Goal: Task Accomplishment & Management: Manage account settings

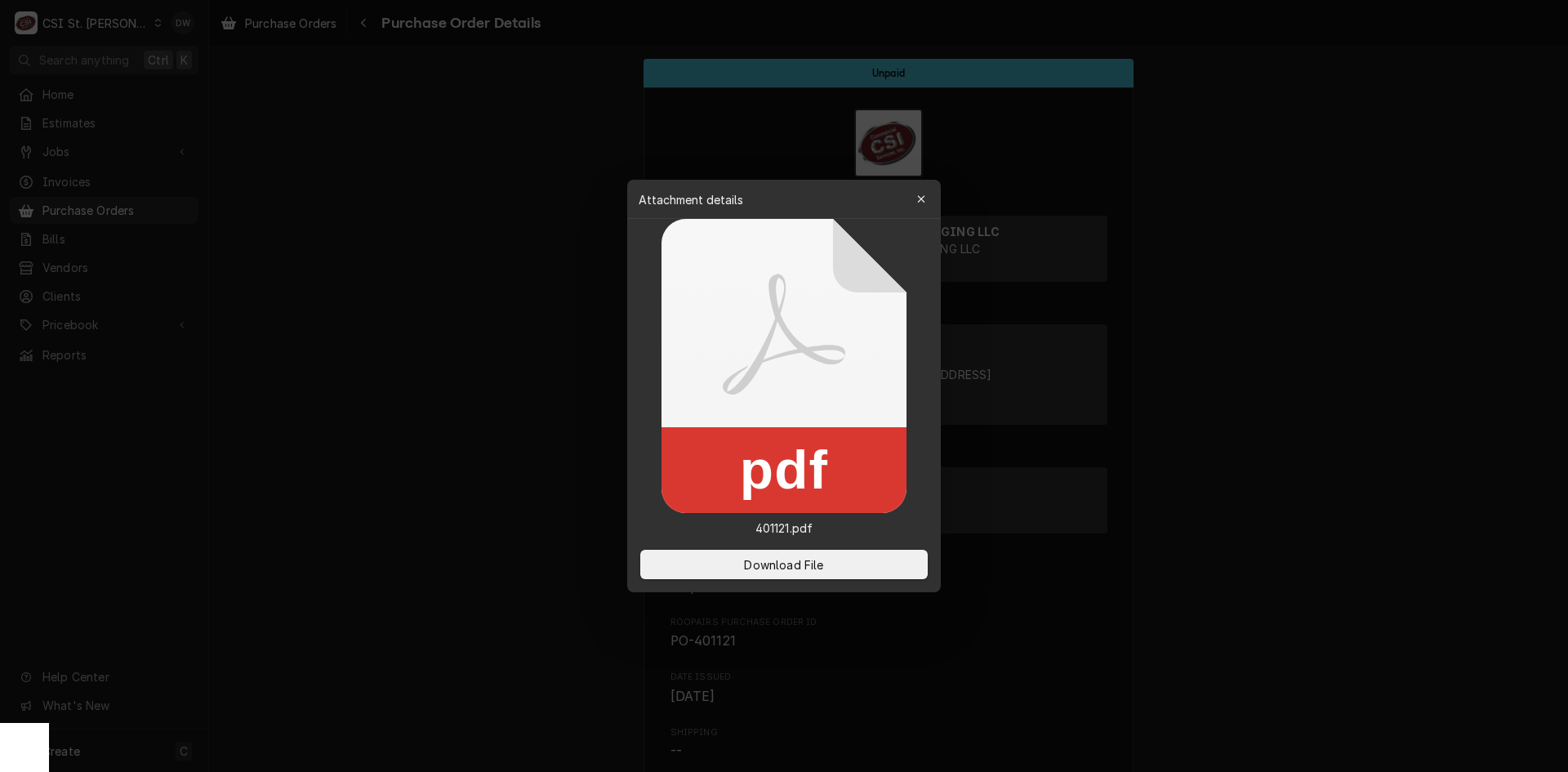
scroll to position [1408, 0]
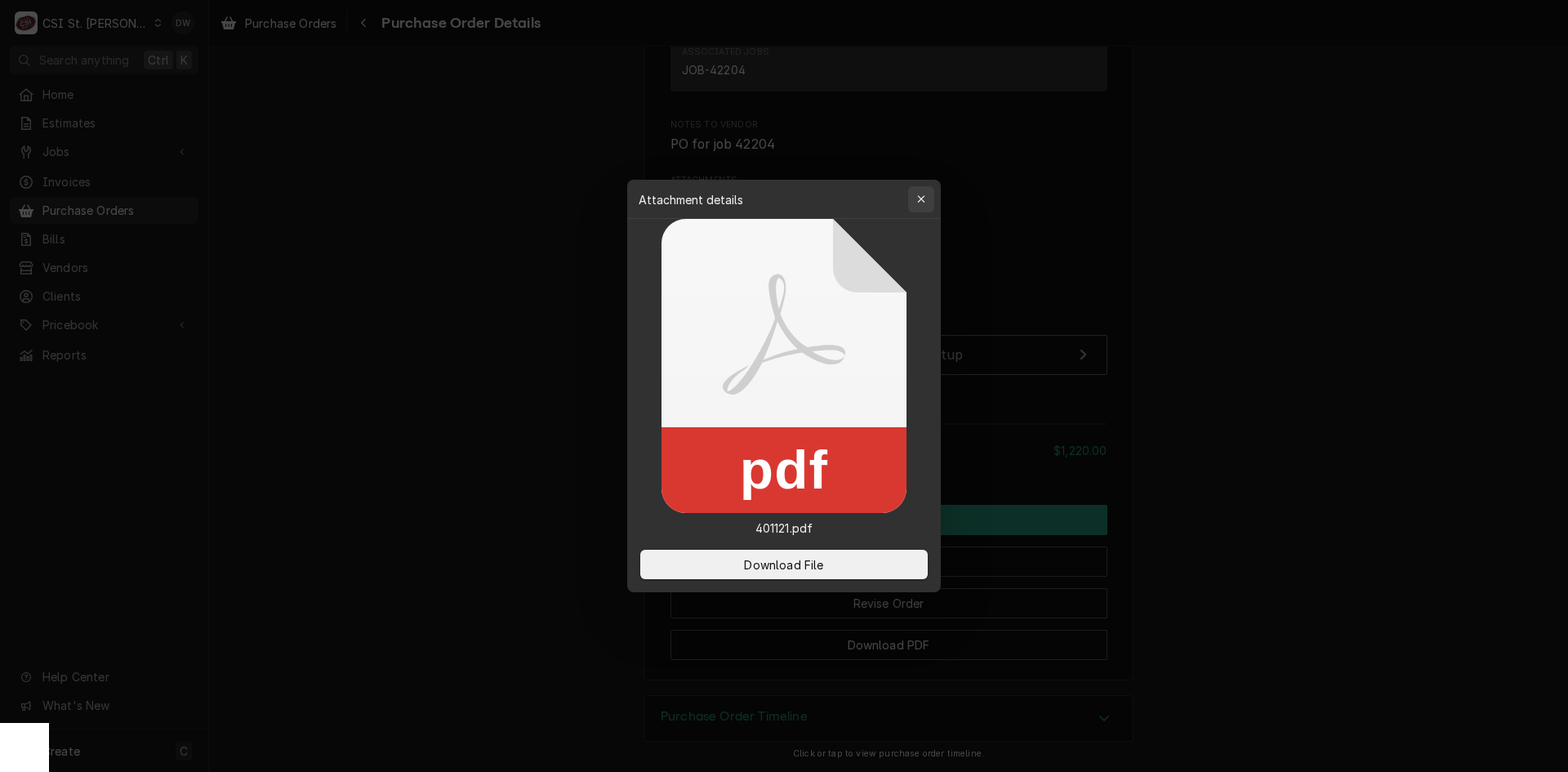
click at [912, 195] on button "button" at bounding box center [920, 199] width 26 height 26
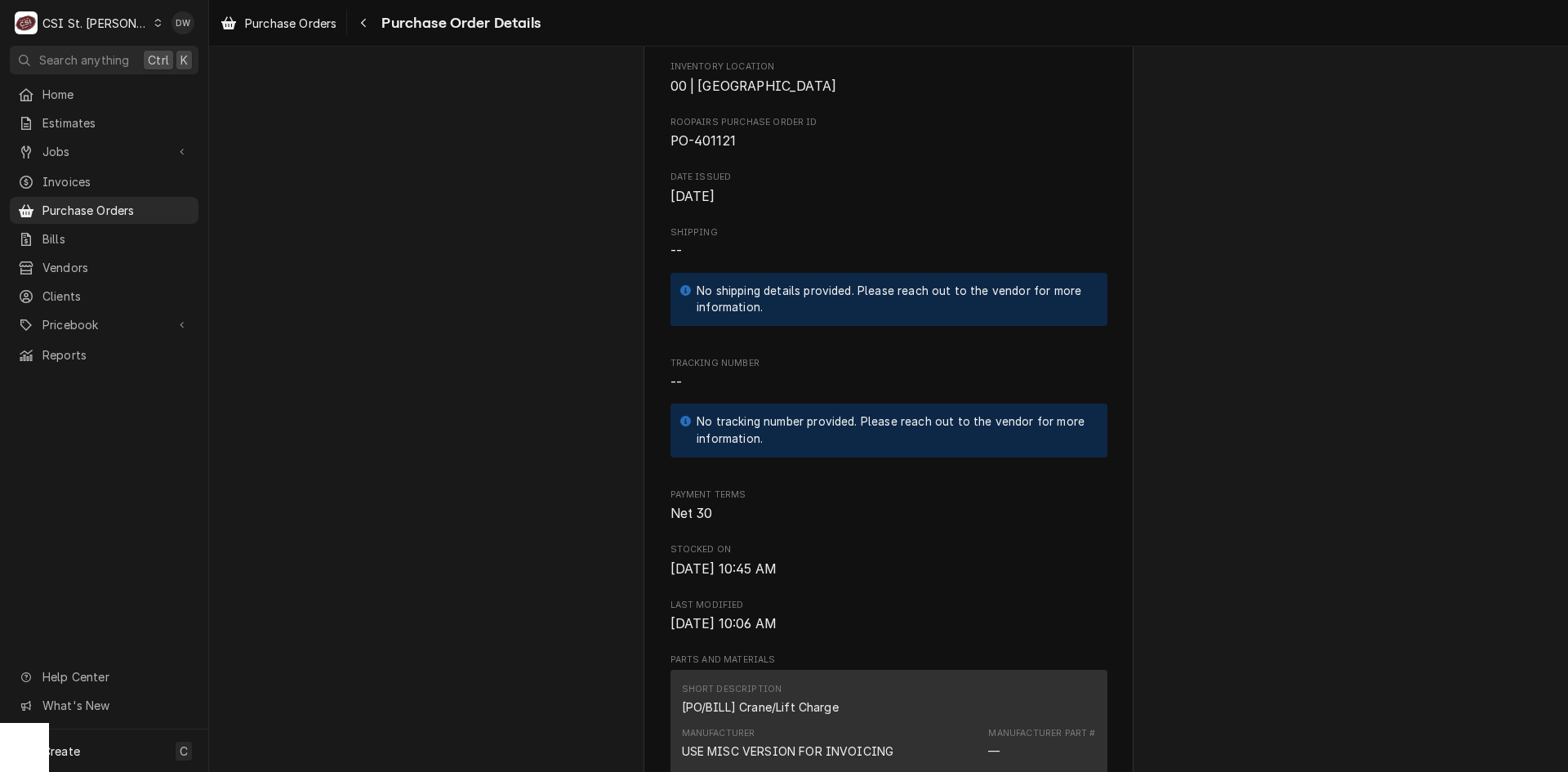
scroll to position [264, 0]
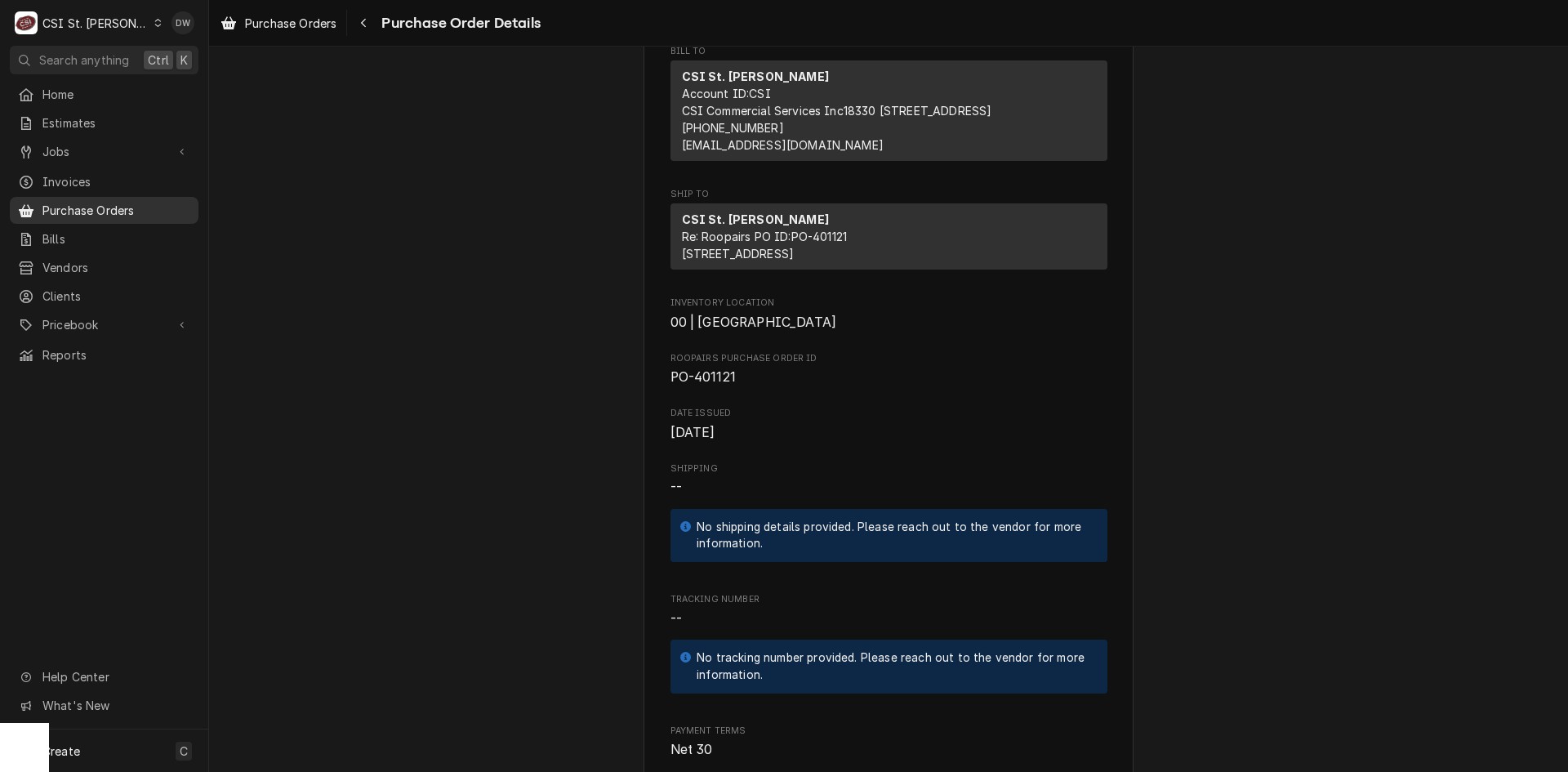
click at [82, 202] on span "Purchase Orders" at bounding box center [117, 210] width 148 height 17
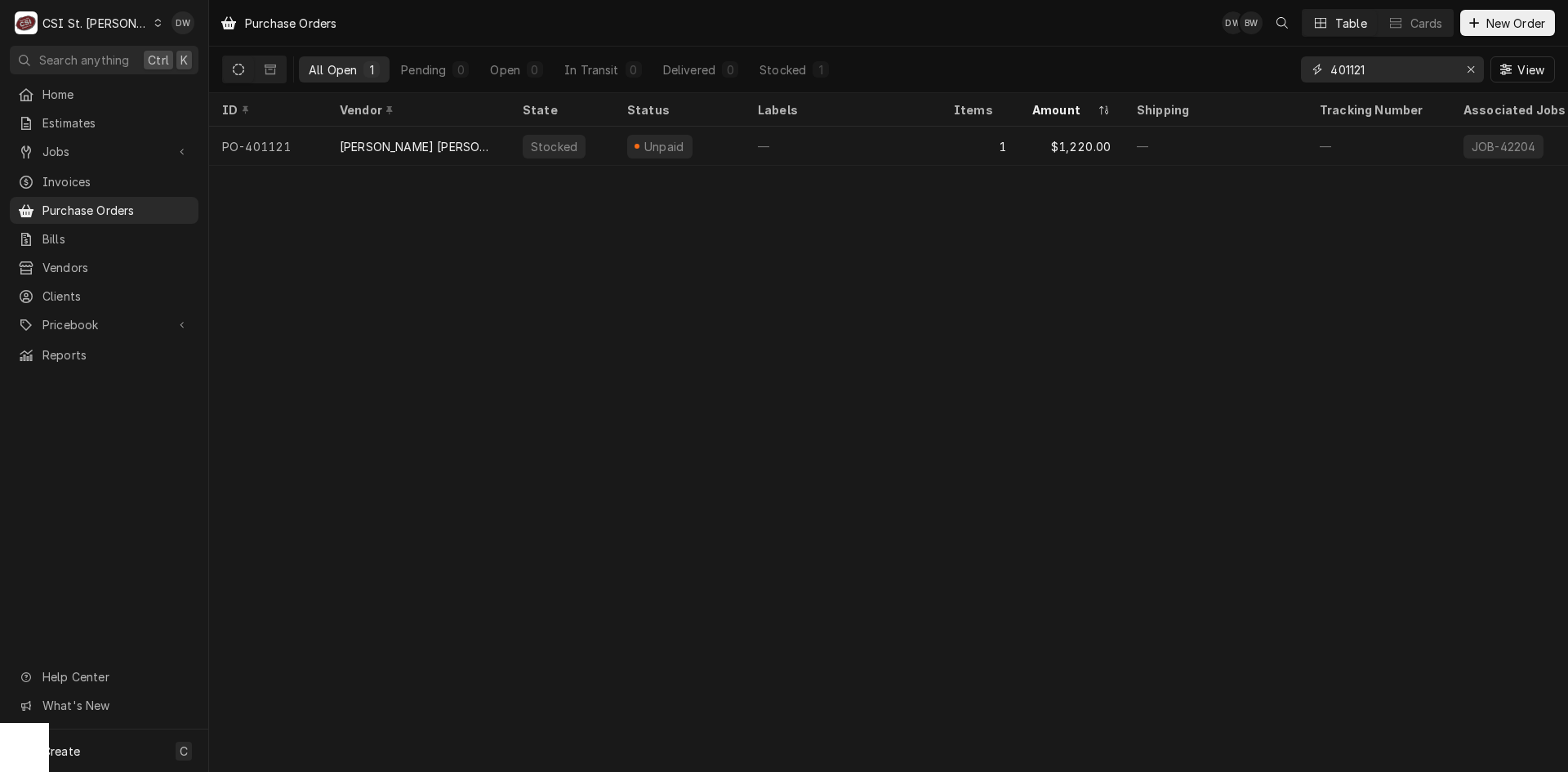
click at [1375, 63] on input "401121" at bounding box center [1391, 69] width 122 height 26
drag, startPoint x: 1375, startPoint y: 63, endPoint x: 1262, endPoint y: 85, distance: 115.1
click at [1262, 85] on div "All Open 1 Pending 0 Open 0 In Transit 0 Delivered 0 Stocked 1 401121 View" at bounding box center [888, 69] width 1333 height 46
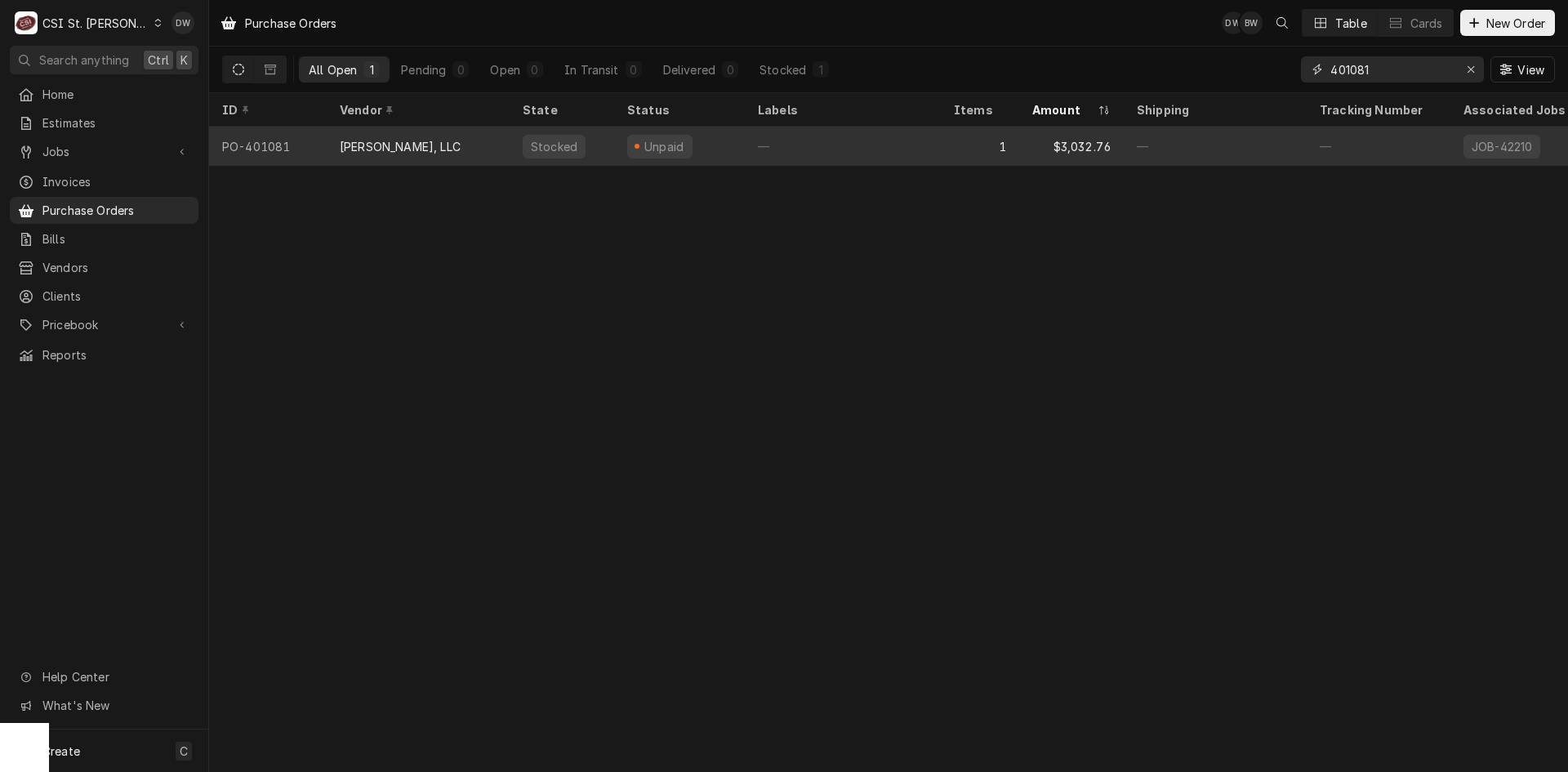
type input "401081"
click at [422, 140] on div "[PERSON_NAME], LLC" at bounding box center [417, 146] width 183 height 39
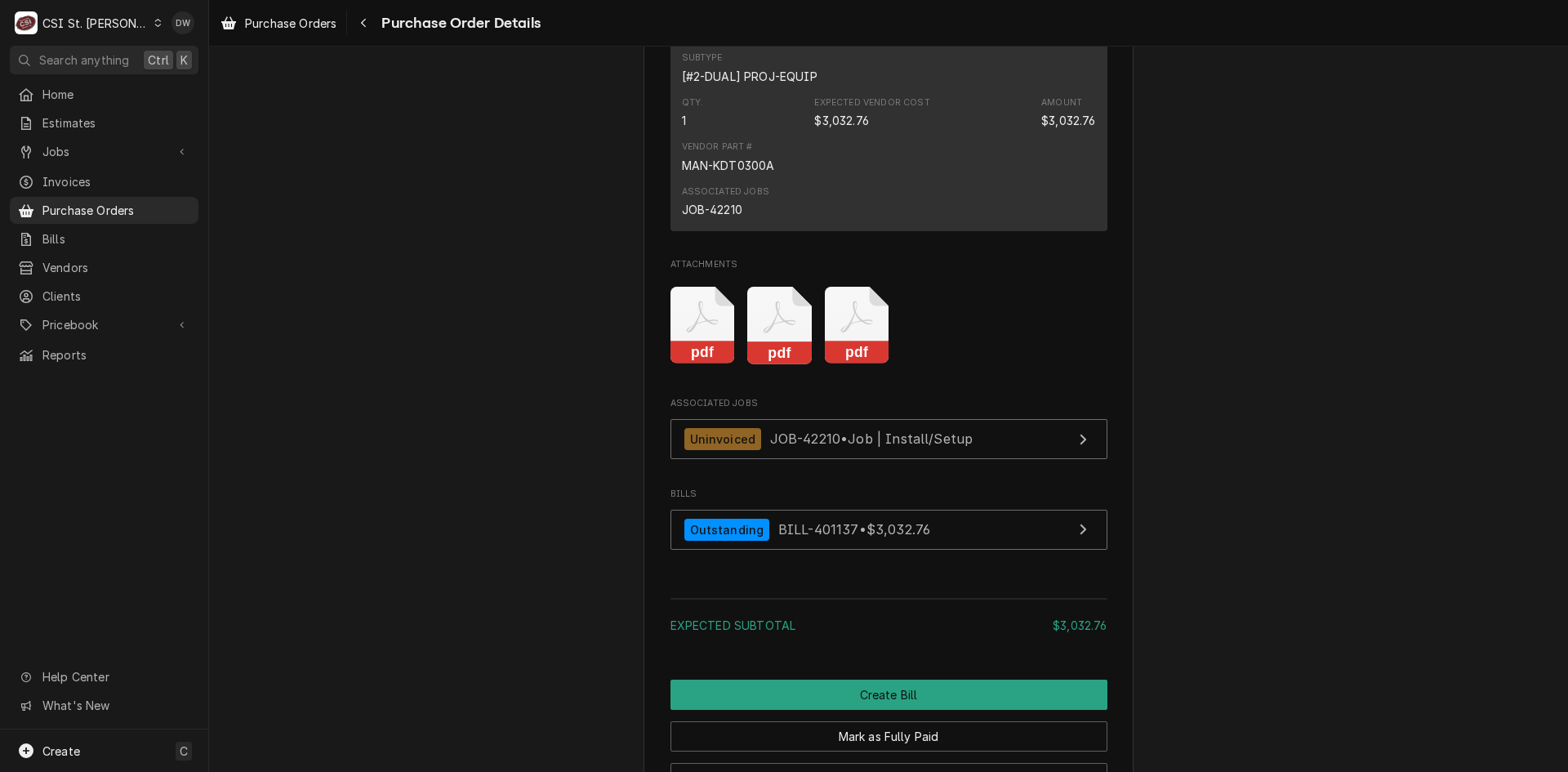
scroll to position [1307, 0]
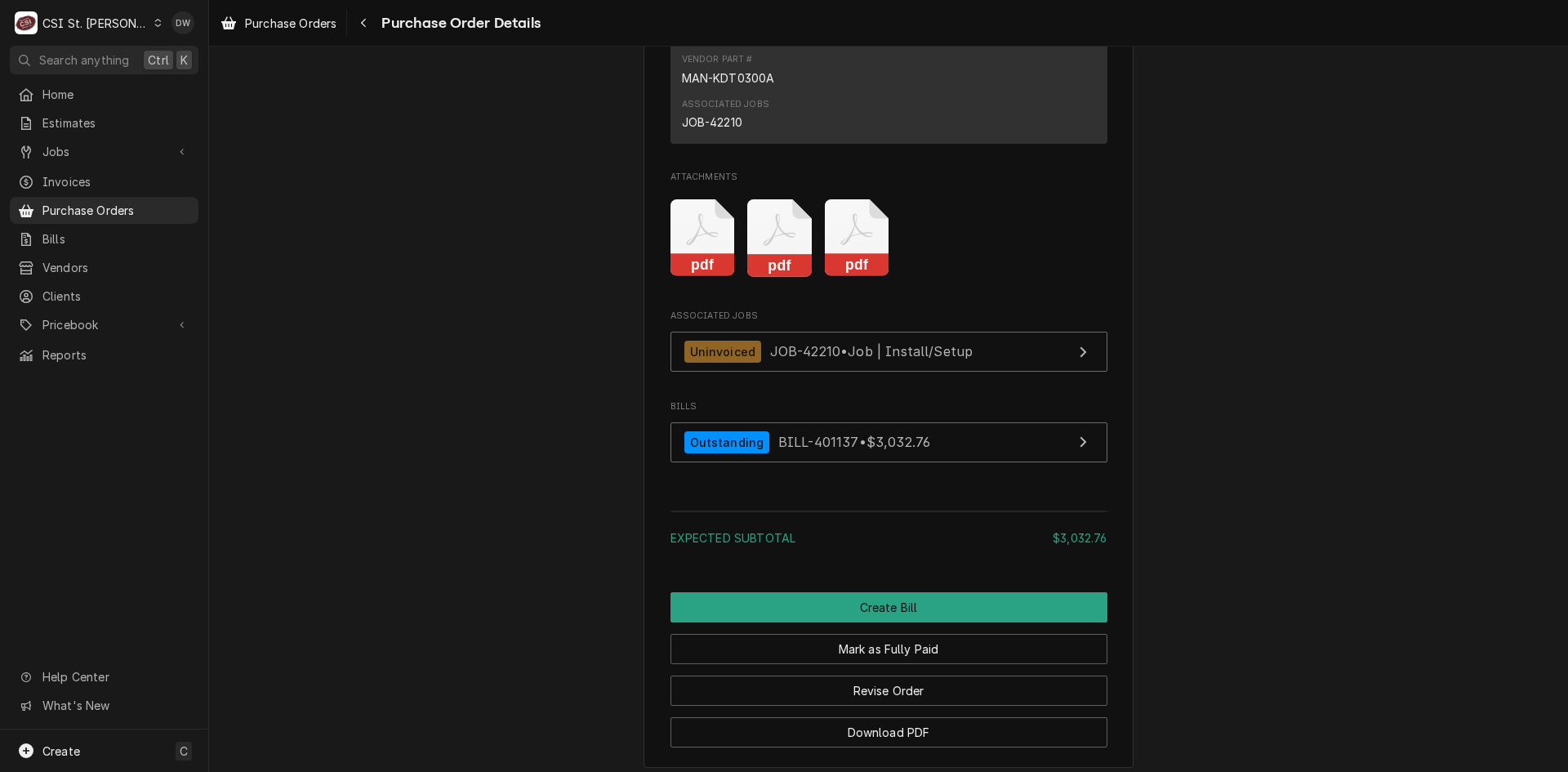
click at [698, 277] on rect "Attachments" at bounding box center [703, 266] width 64 height 23
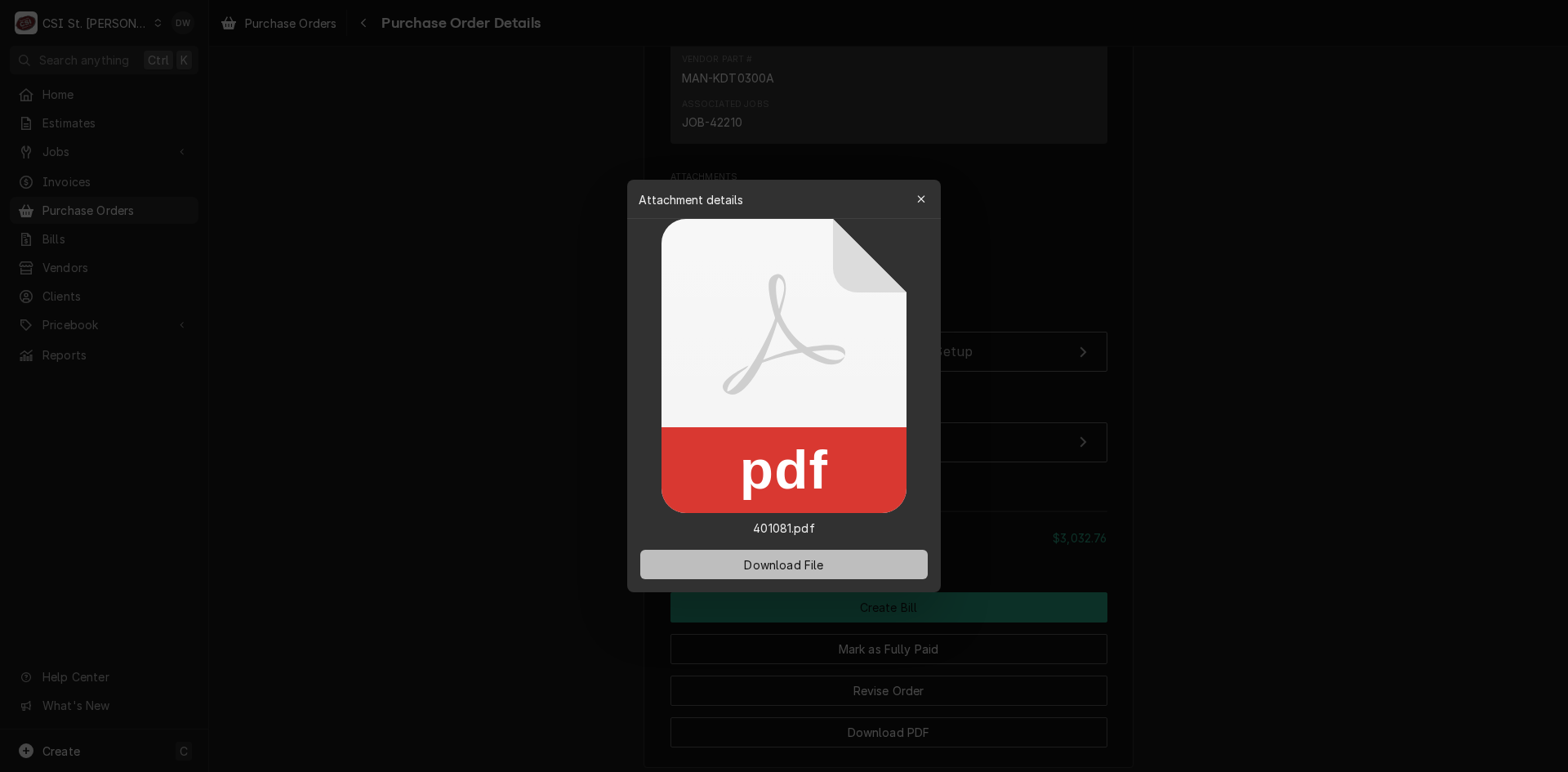
click at [753, 563] on span "Download File" at bounding box center [784, 565] width 86 height 17
click at [1184, 200] on div at bounding box center [784, 386] width 1568 height 772
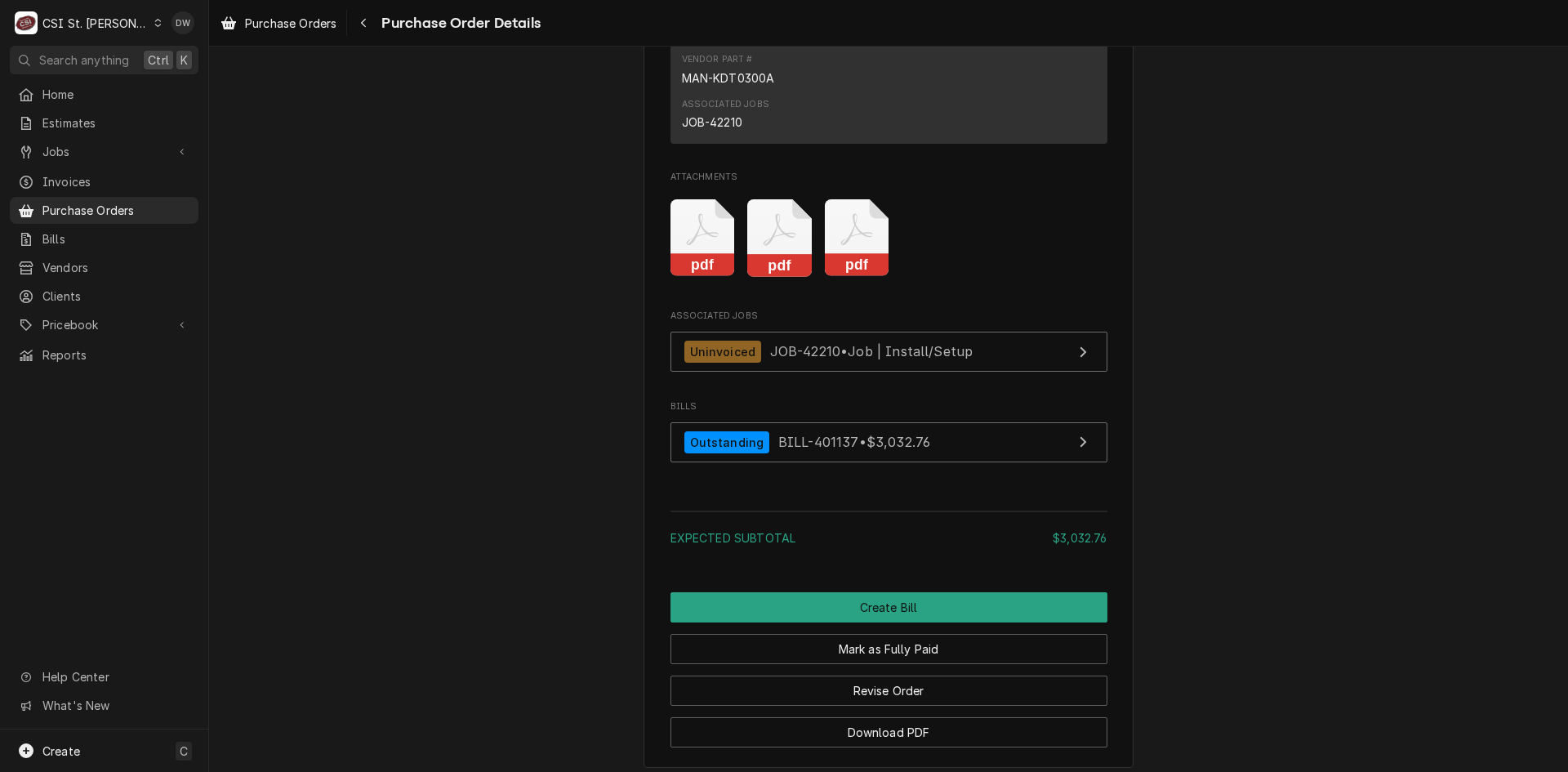
click at [844, 277] on rect "Attachments" at bounding box center [857, 266] width 64 height 23
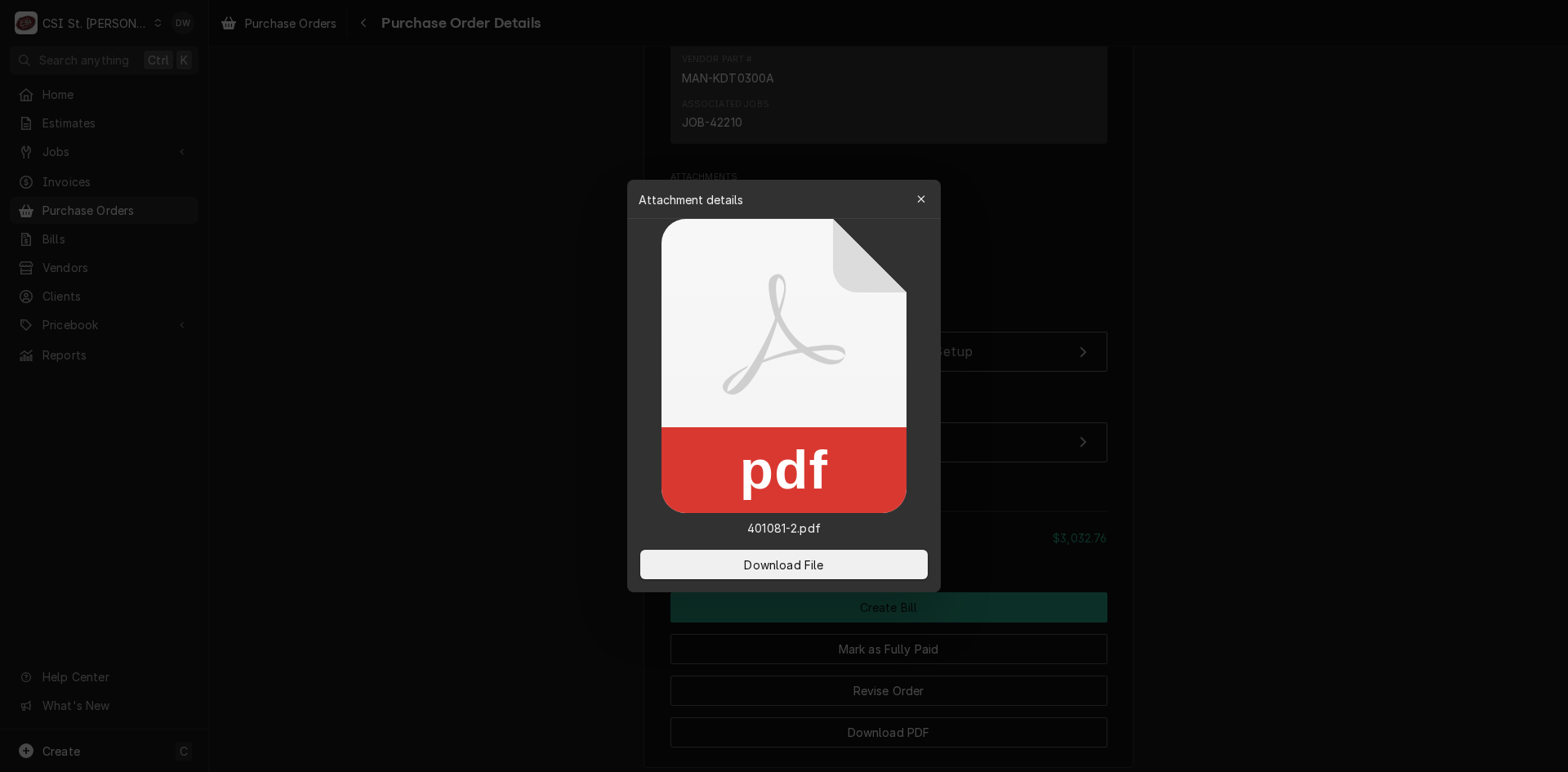
click at [845, 317] on icon at bounding box center [784, 366] width 245 height 295
click at [794, 560] on span "Download File" at bounding box center [784, 565] width 86 height 17
click at [922, 194] on icon "button" at bounding box center [922, 199] width 9 height 12
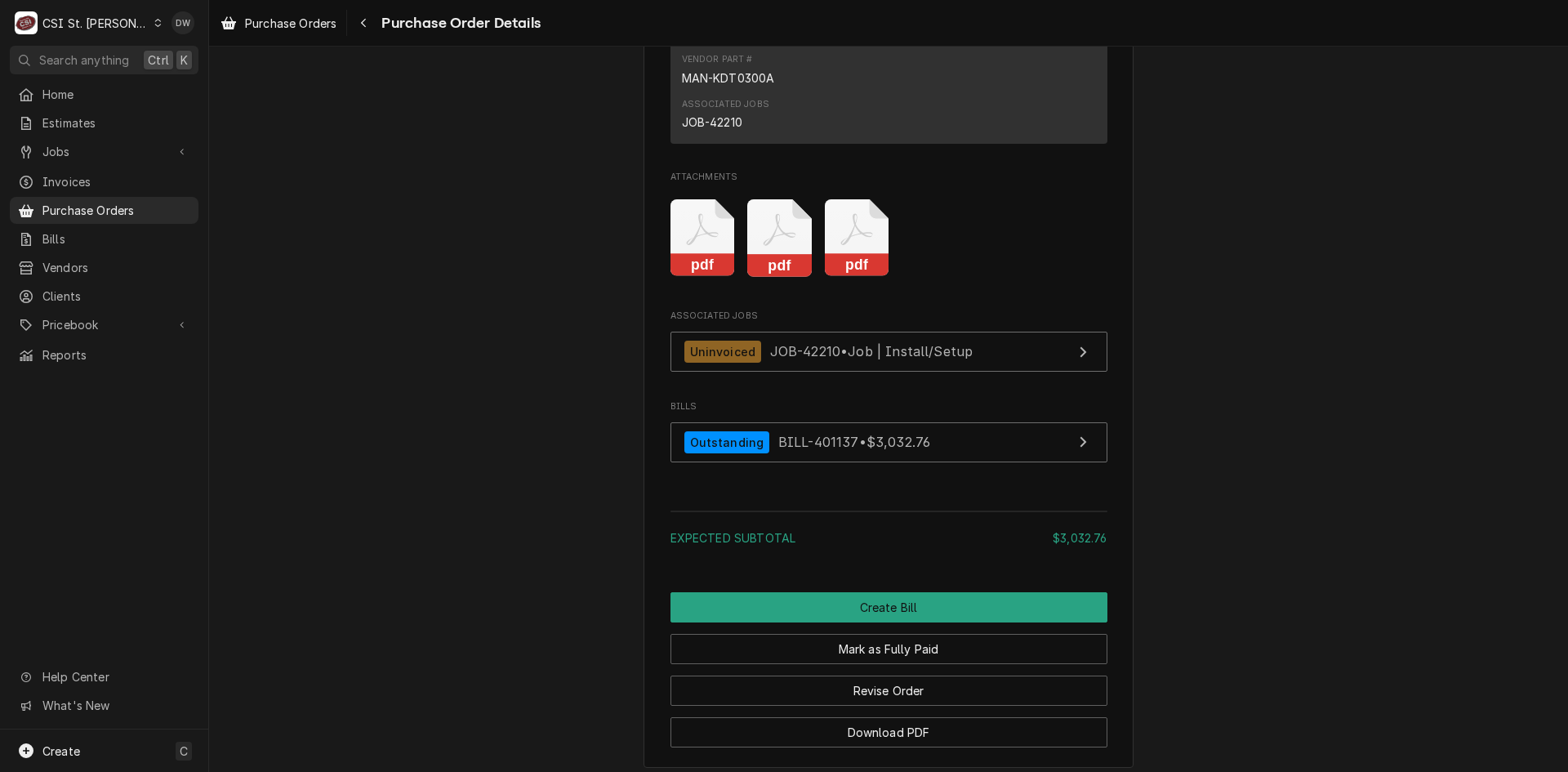
click at [764, 277] on rect "Attachments" at bounding box center [780, 266] width 64 height 23
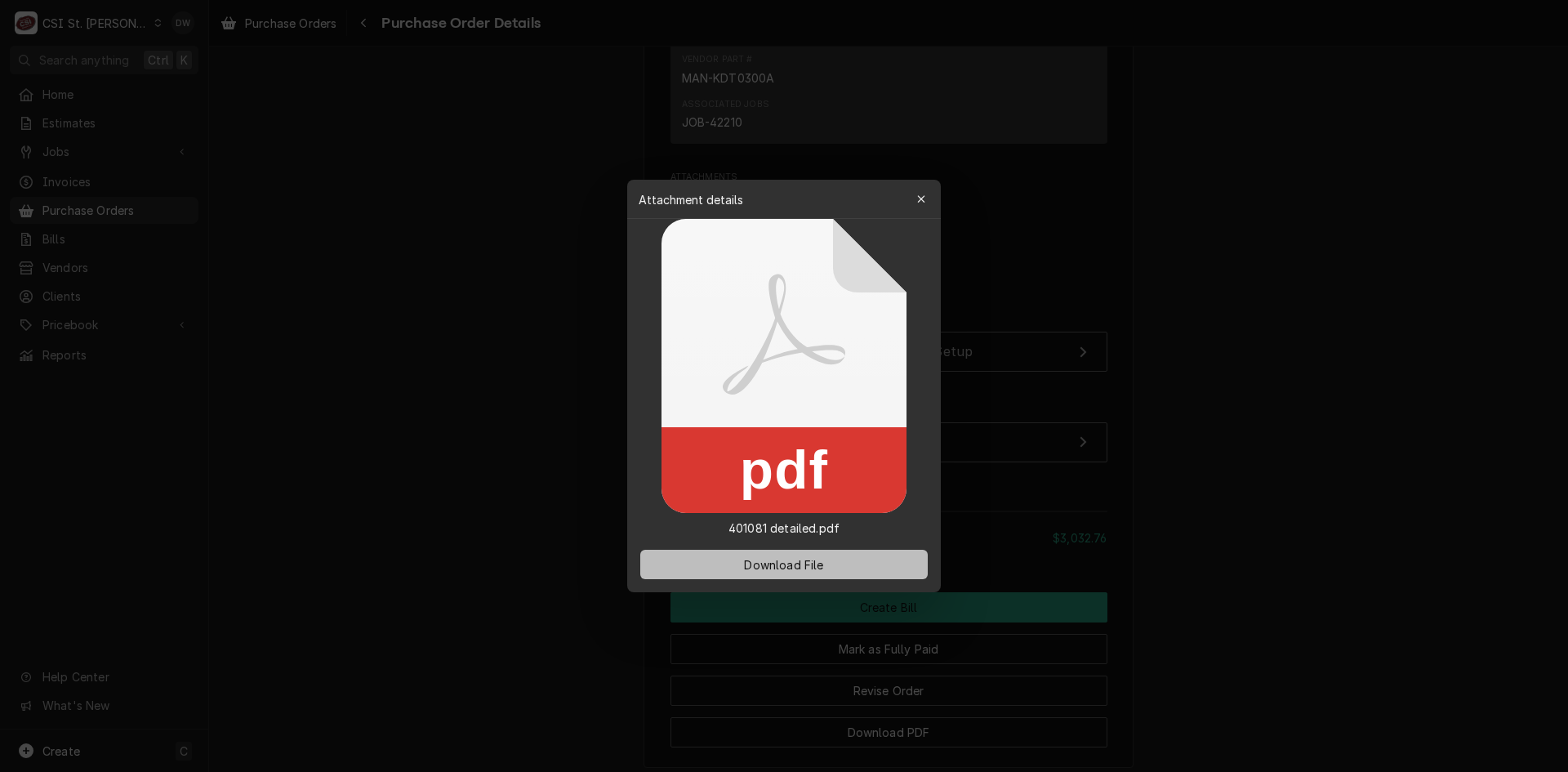
click at [768, 571] on span "Download File" at bounding box center [784, 565] width 86 height 17
click at [922, 201] on icon "button" at bounding box center [922, 199] width 9 height 12
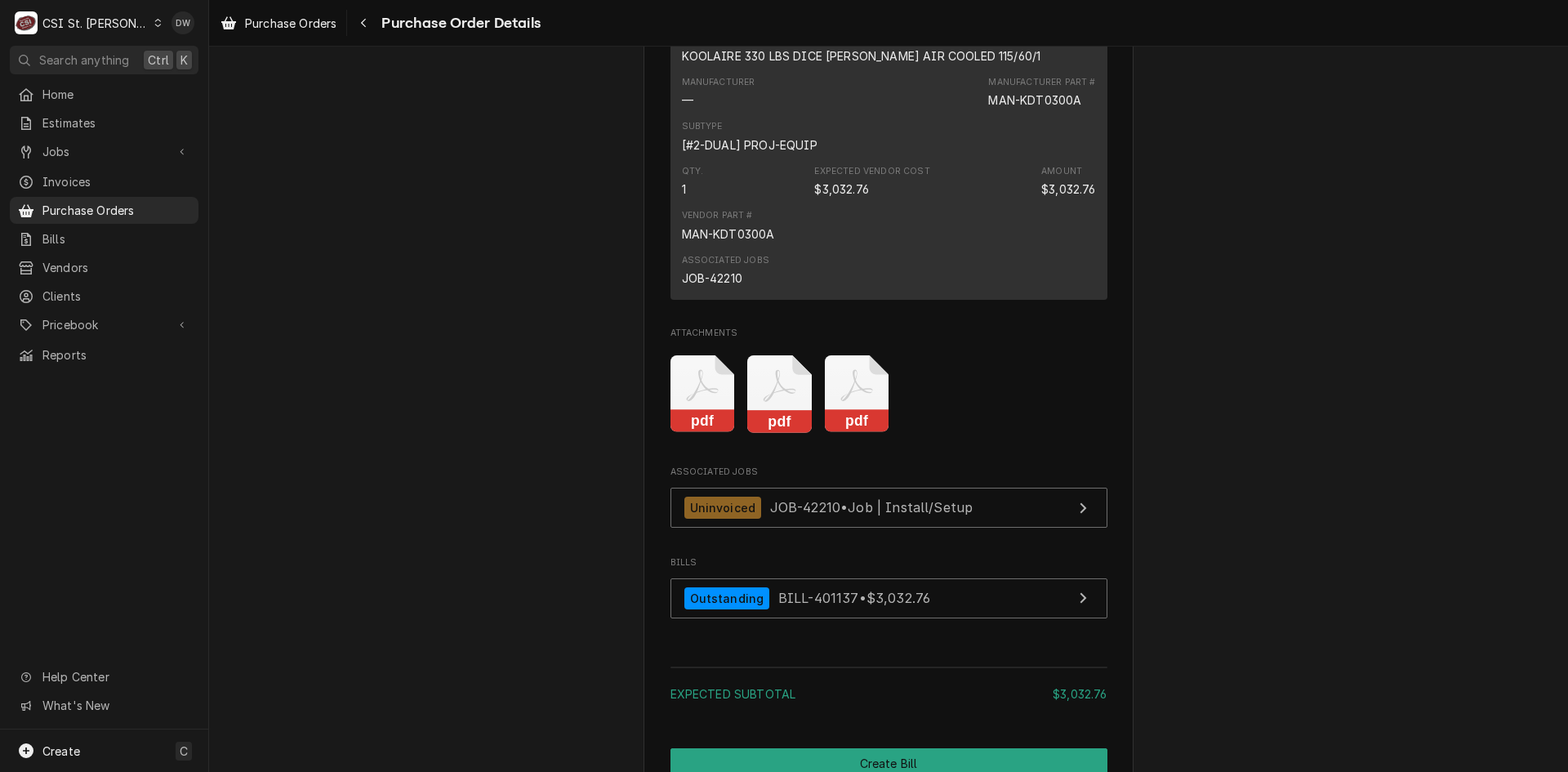
scroll to position [981, 0]
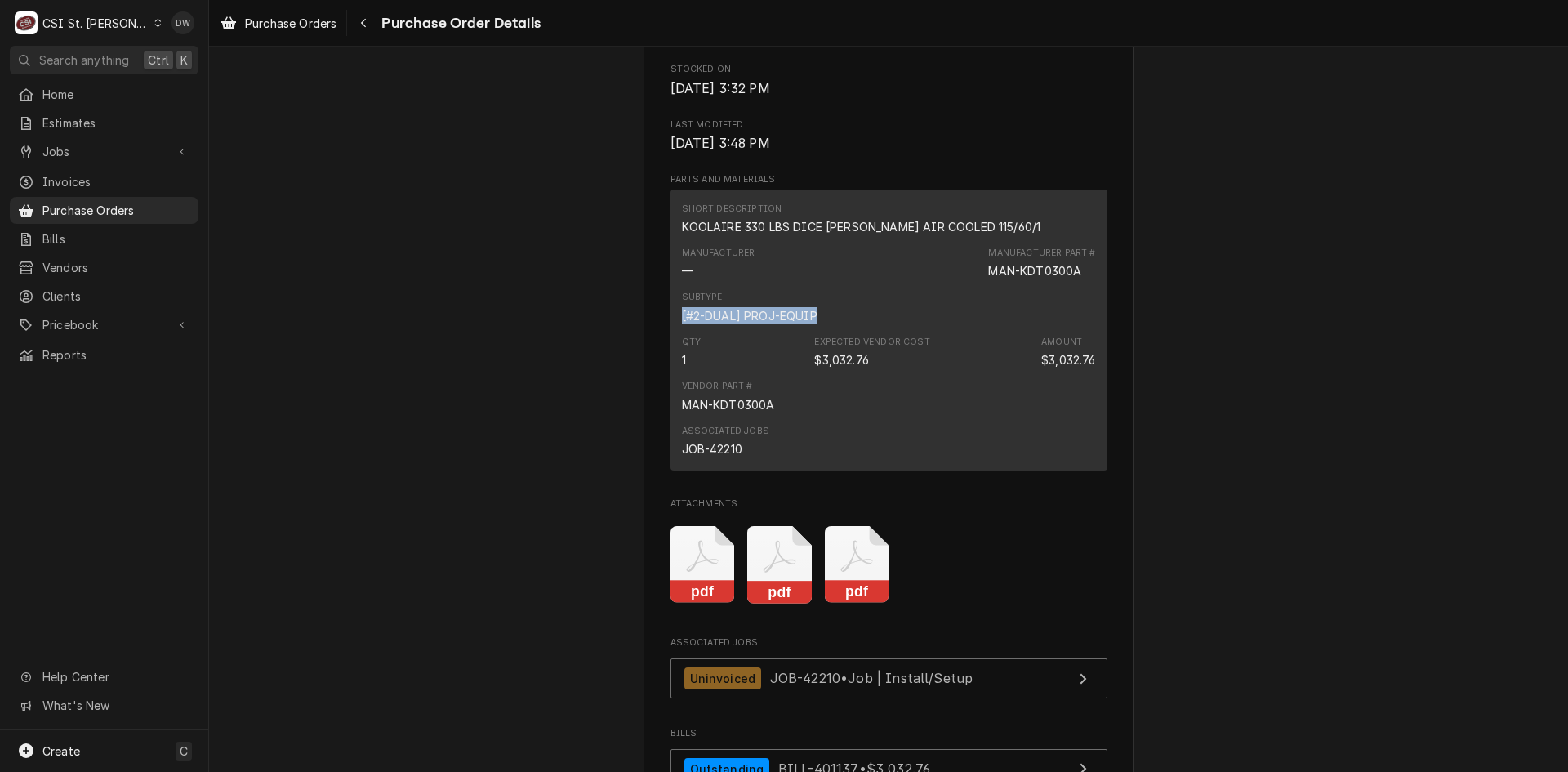
drag, startPoint x: 818, startPoint y: 360, endPoint x: 664, endPoint y: 366, distance: 154.1
click at [664, 366] on div "Vendor DON STEVENS, LLC DON STEVENS, LLC 2945 Lone Oak Suite 150 Eagan, MN 5512…" at bounding box center [889, 101] width 491 height 1988
click at [850, 604] on rect "Attachments" at bounding box center [857, 593] width 64 height 23
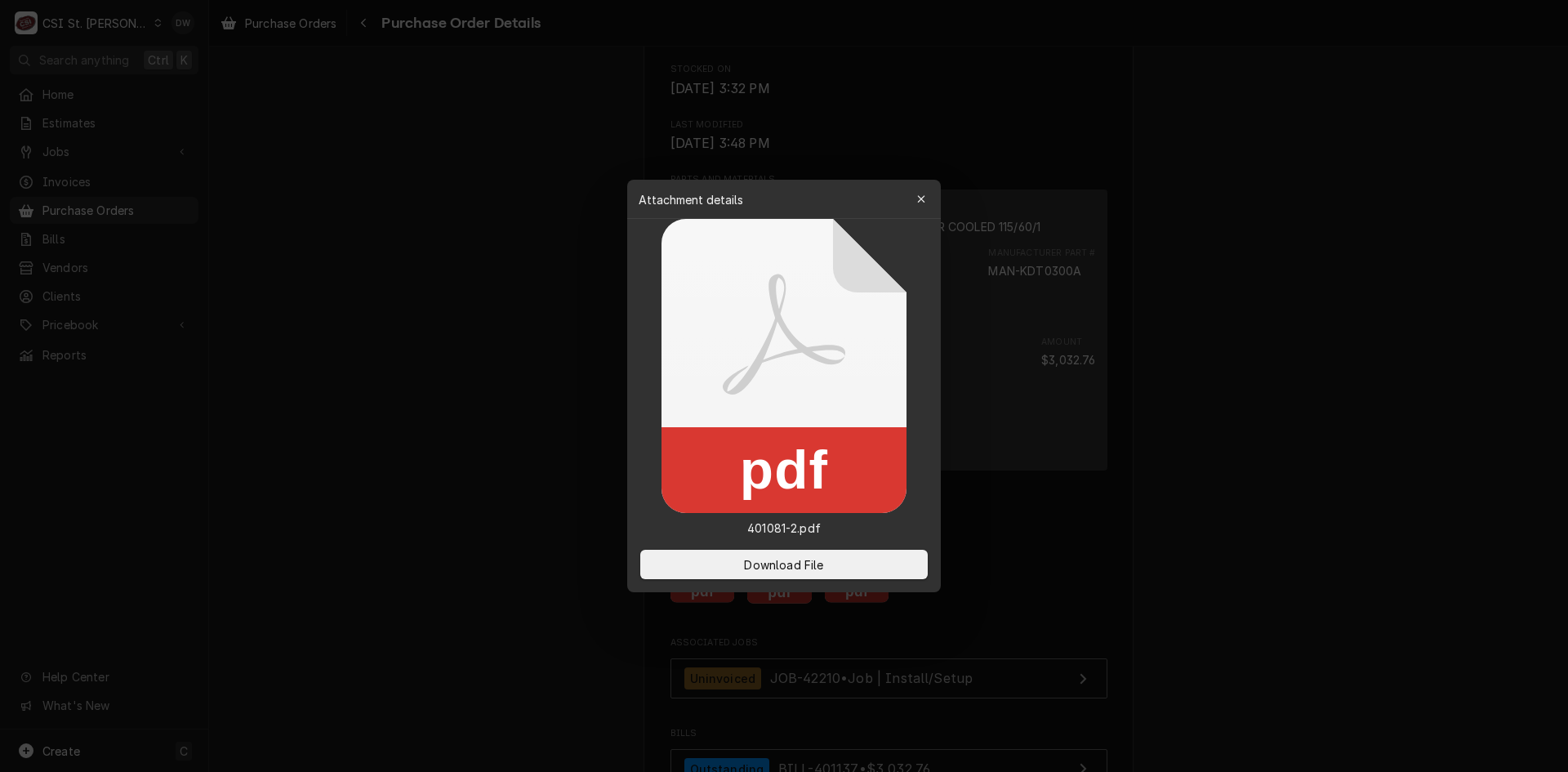
click at [1396, 364] on div at bounding box center [784, 386] width 1568 height 772
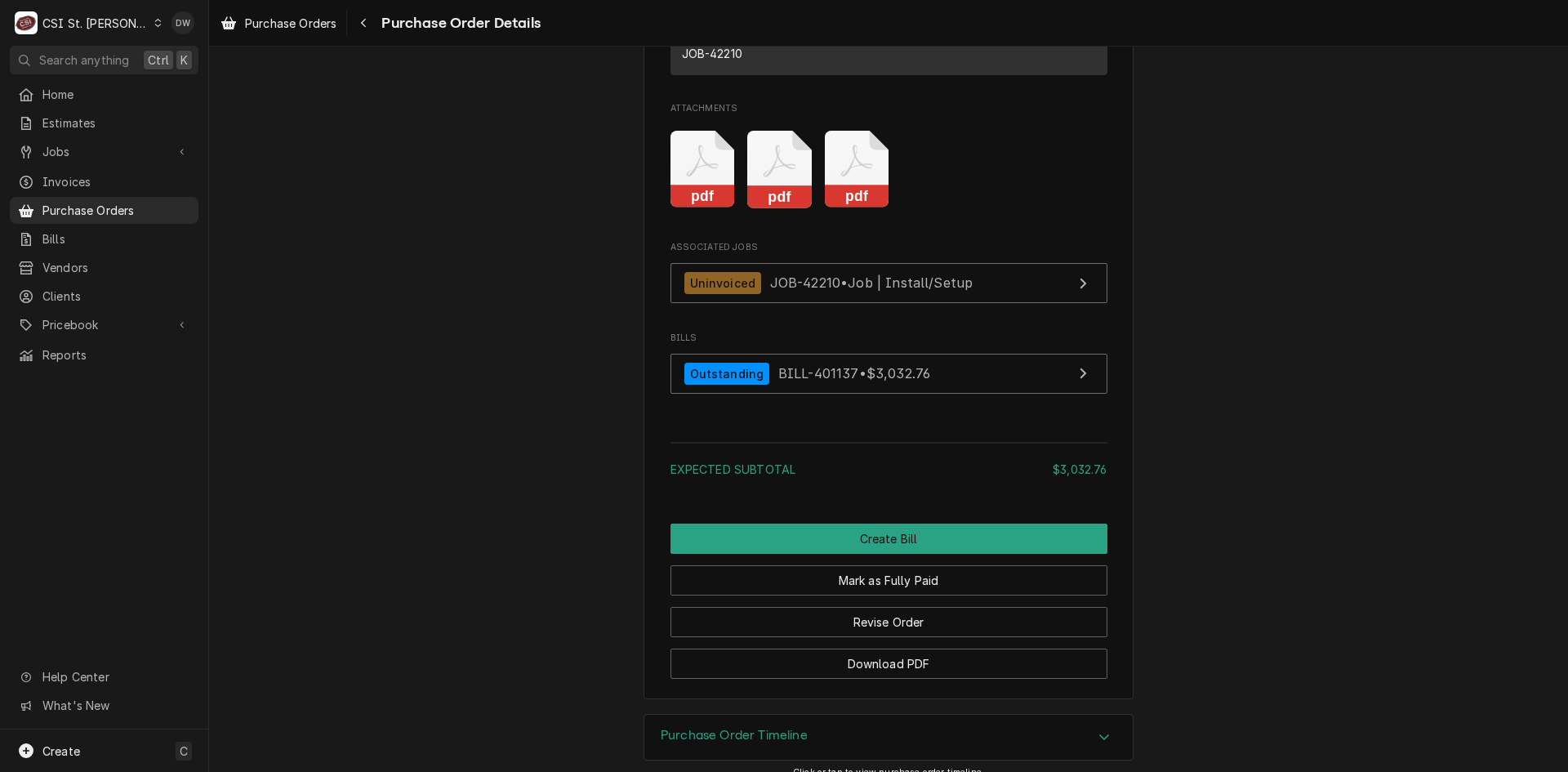
scroll to position [1390, 0]
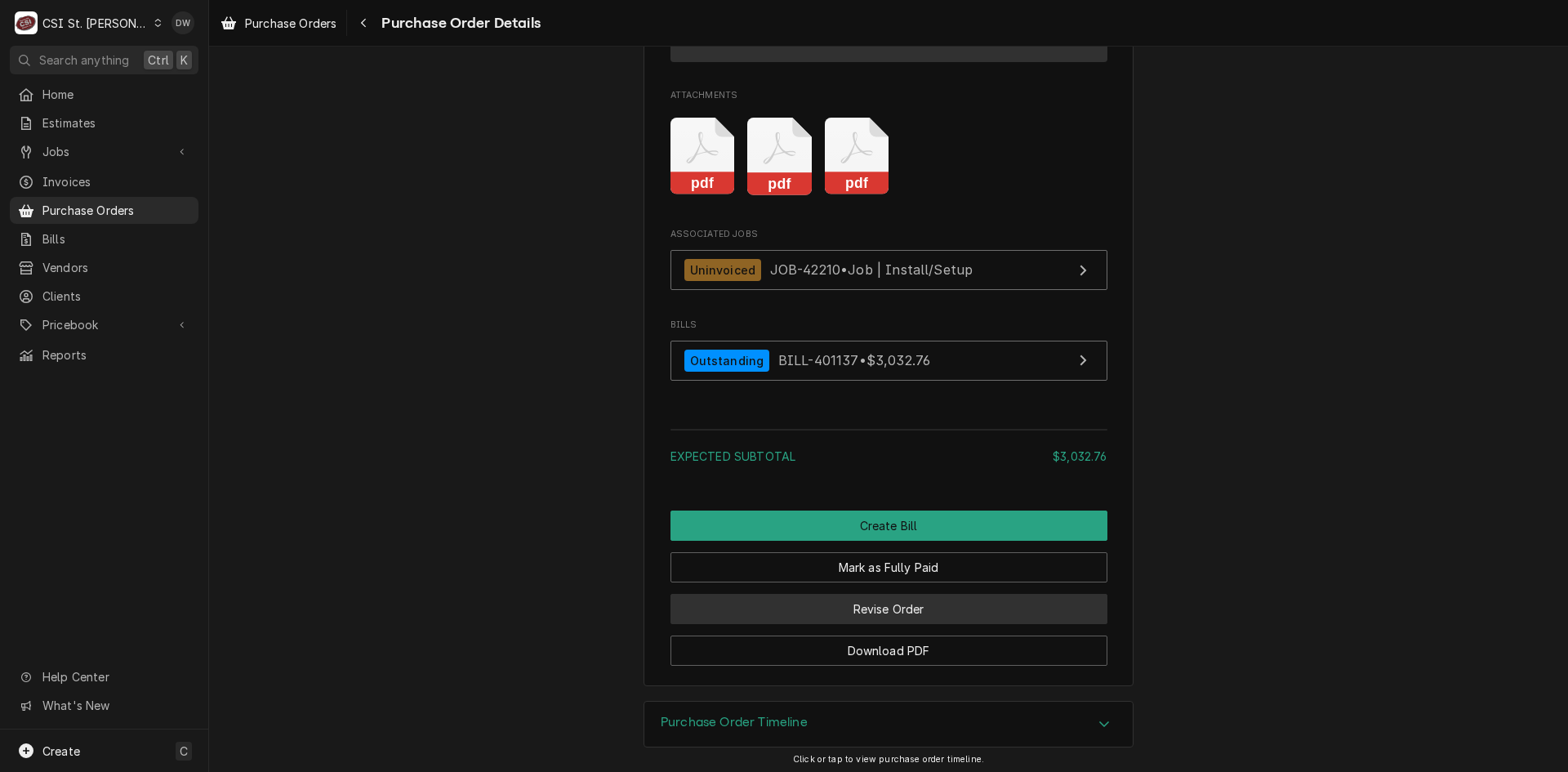
click at [867, 625] on button "Revise Order" at bounding box center [889, 610] width 437 height 30
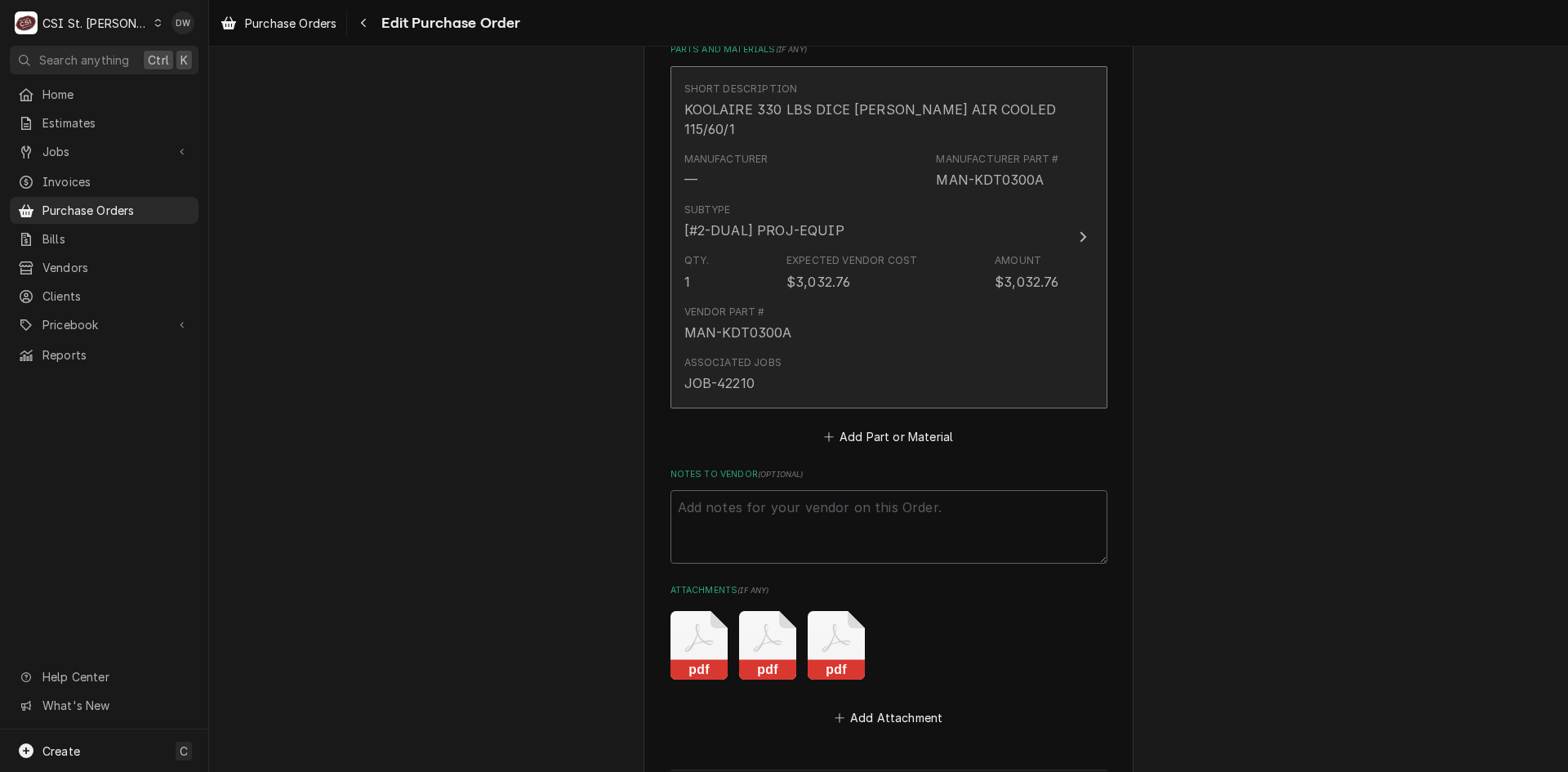
scroll to position [899, 0]
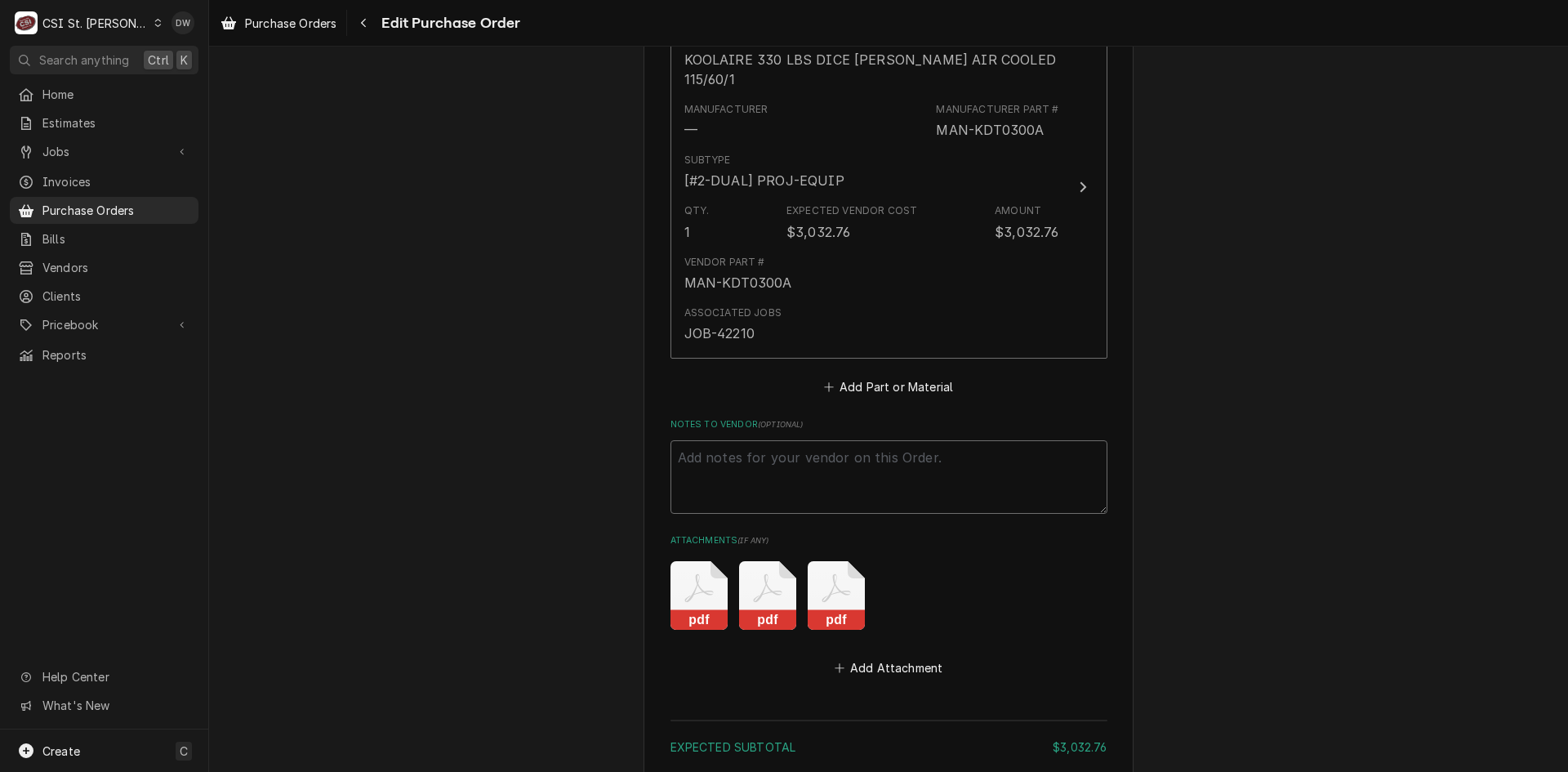
drag, startPoint x: 674, startPoint y: 438, endPoint x: 937, endPoint y: 435, distance: 263.0
click at [937, 441] on textarea "Notes to Vendor ( optional )" at bounding box center [889, 477] width 437 height 73
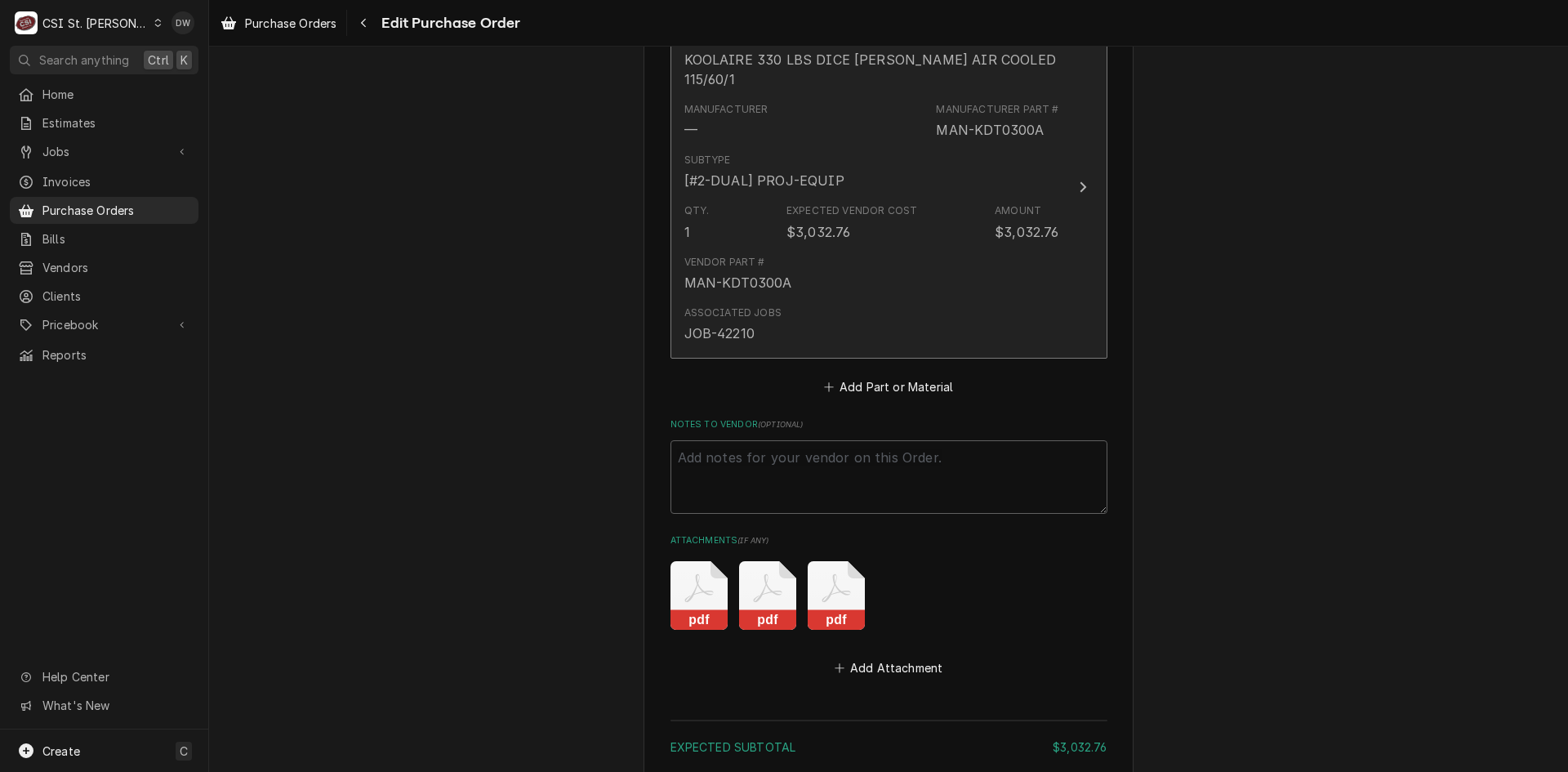
click at [1079, 180] on icon "Update Line Item" at bounding box center [1083, 187] width 8 height 13
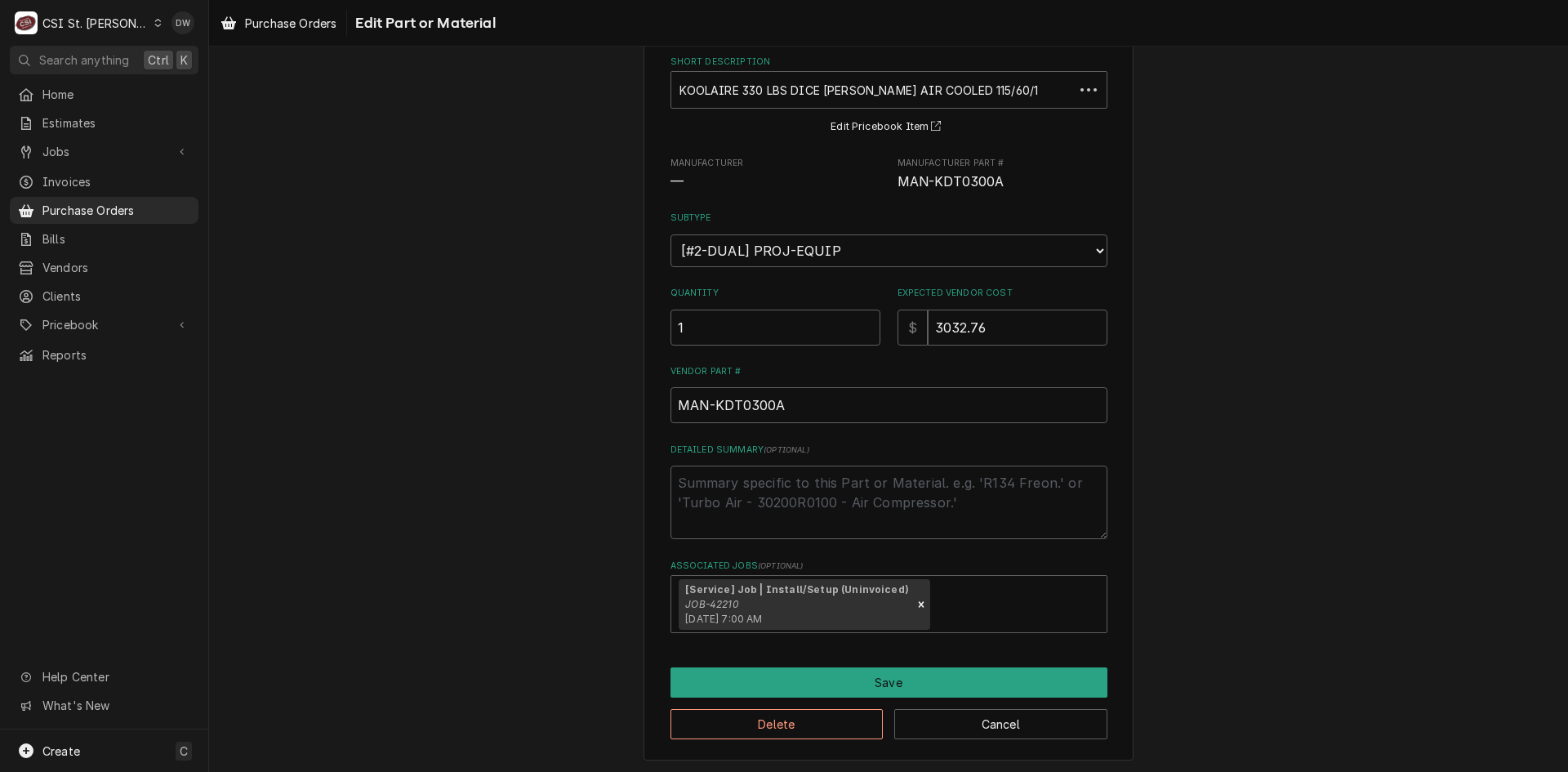
scroll to position [86, 0]
click at [919, 603] on icon "Remove [object Object]" at bounding box center [921, 602] width 5 height 5
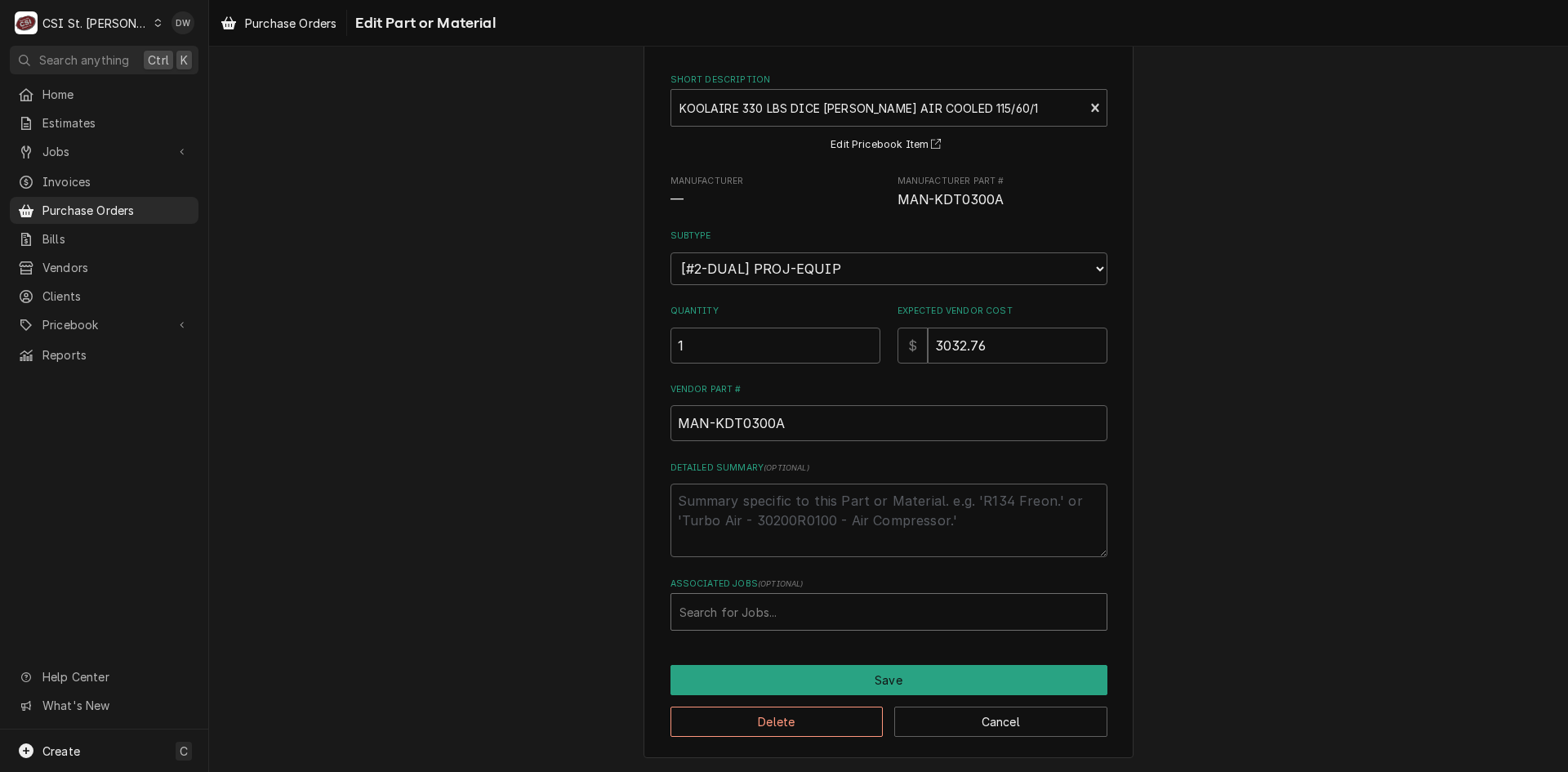
scroll to position [65, 0]
click at [1008, 713] on button "Cancel" at bounding box center [1001, 722] width 213 height 30
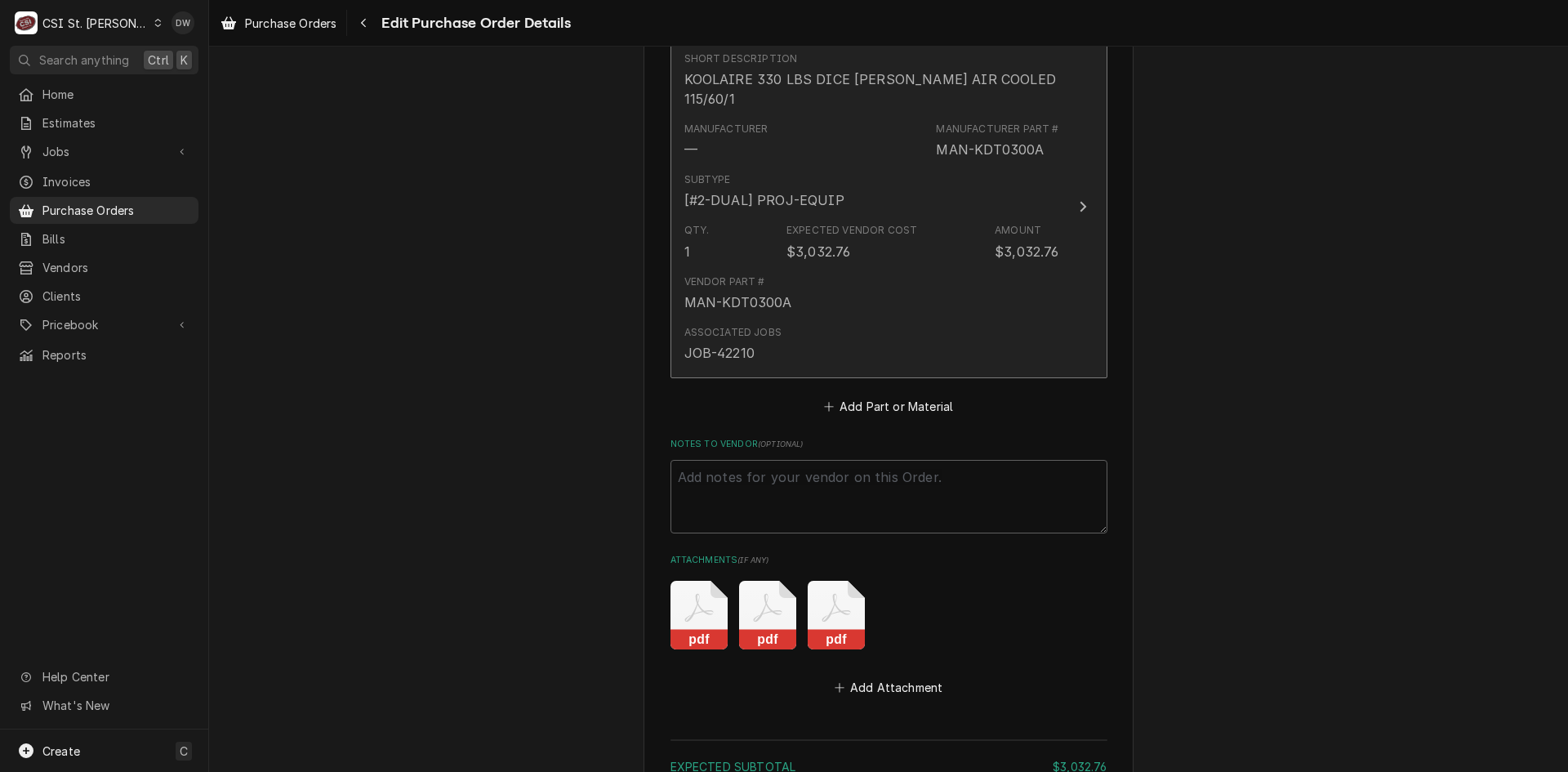
drag, startPoint x: 757, startPoint y: 331, endPoint x: 681, endPoint y: 329, distance: 76.0
click at [684, 329] on div "Associated Jobs JOB-42210" at bounding box center [732, 344] width 97 height 37
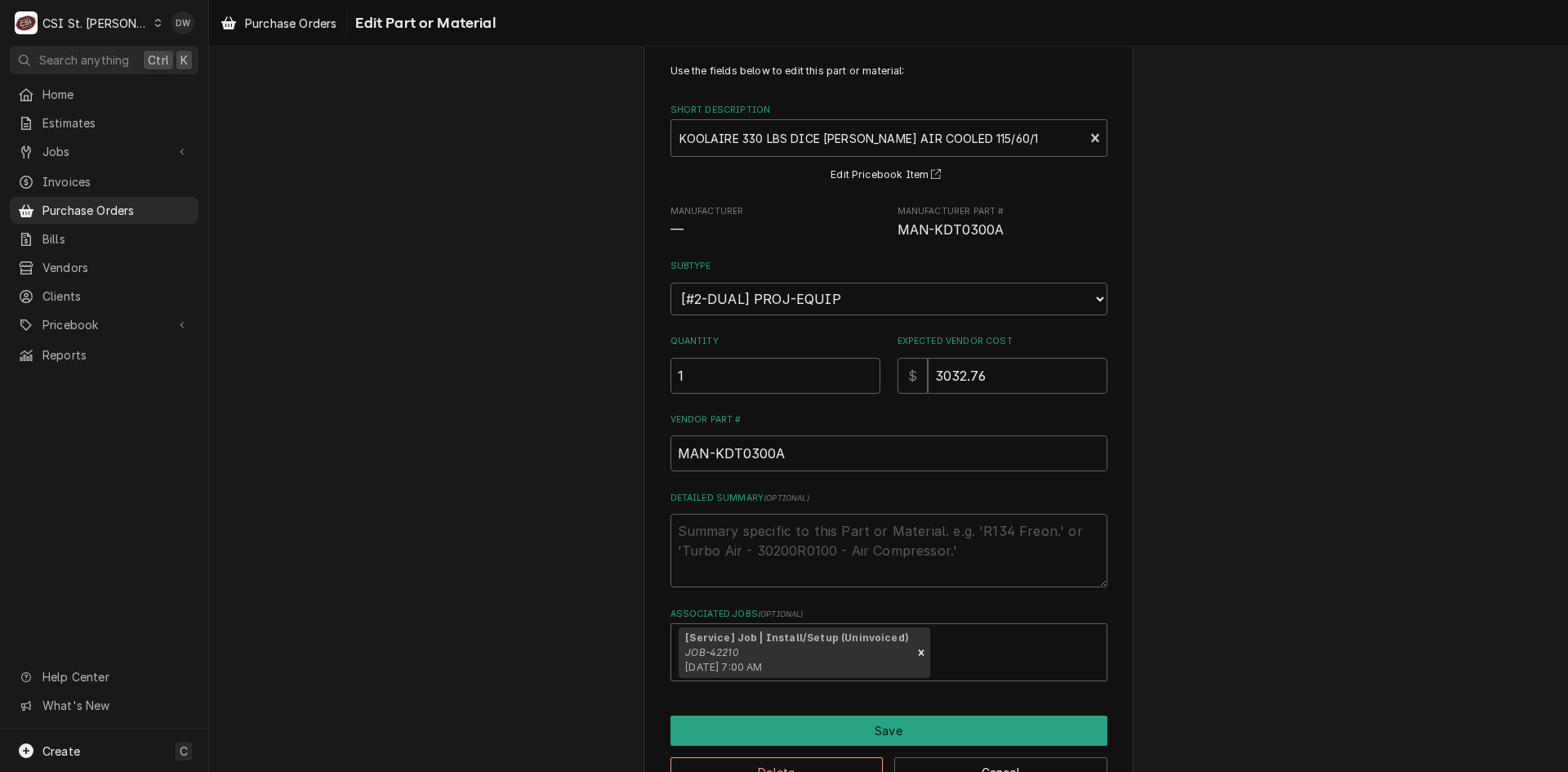
scroll to position [86, 0]
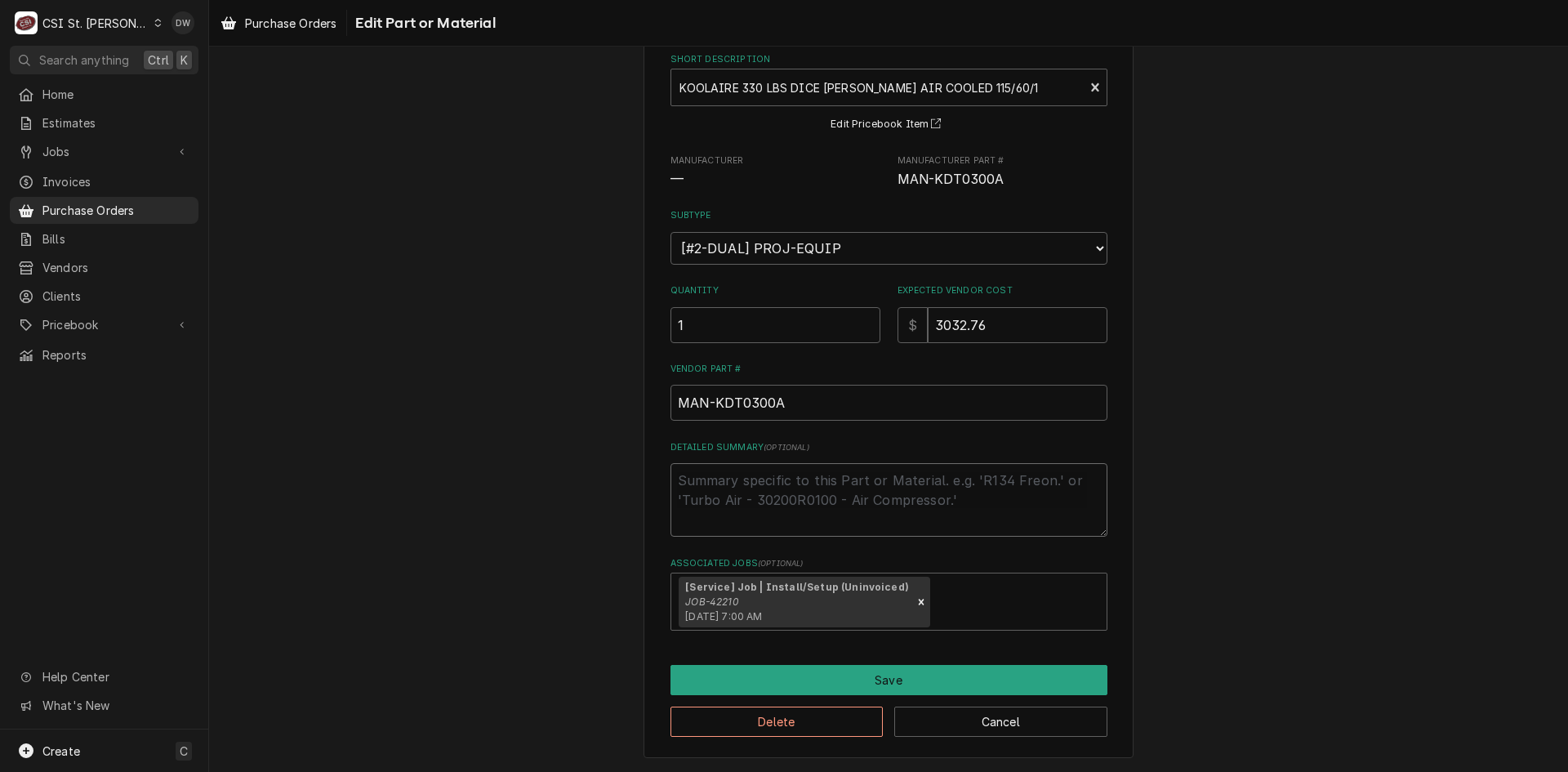
click at [696, 501] on textarea "Detailed Summary ( optional )" at bounding box center [889, 500] width 437 height 73
type textarea "x"
type textarea "I"
type textarea "x"
type textarea "In"
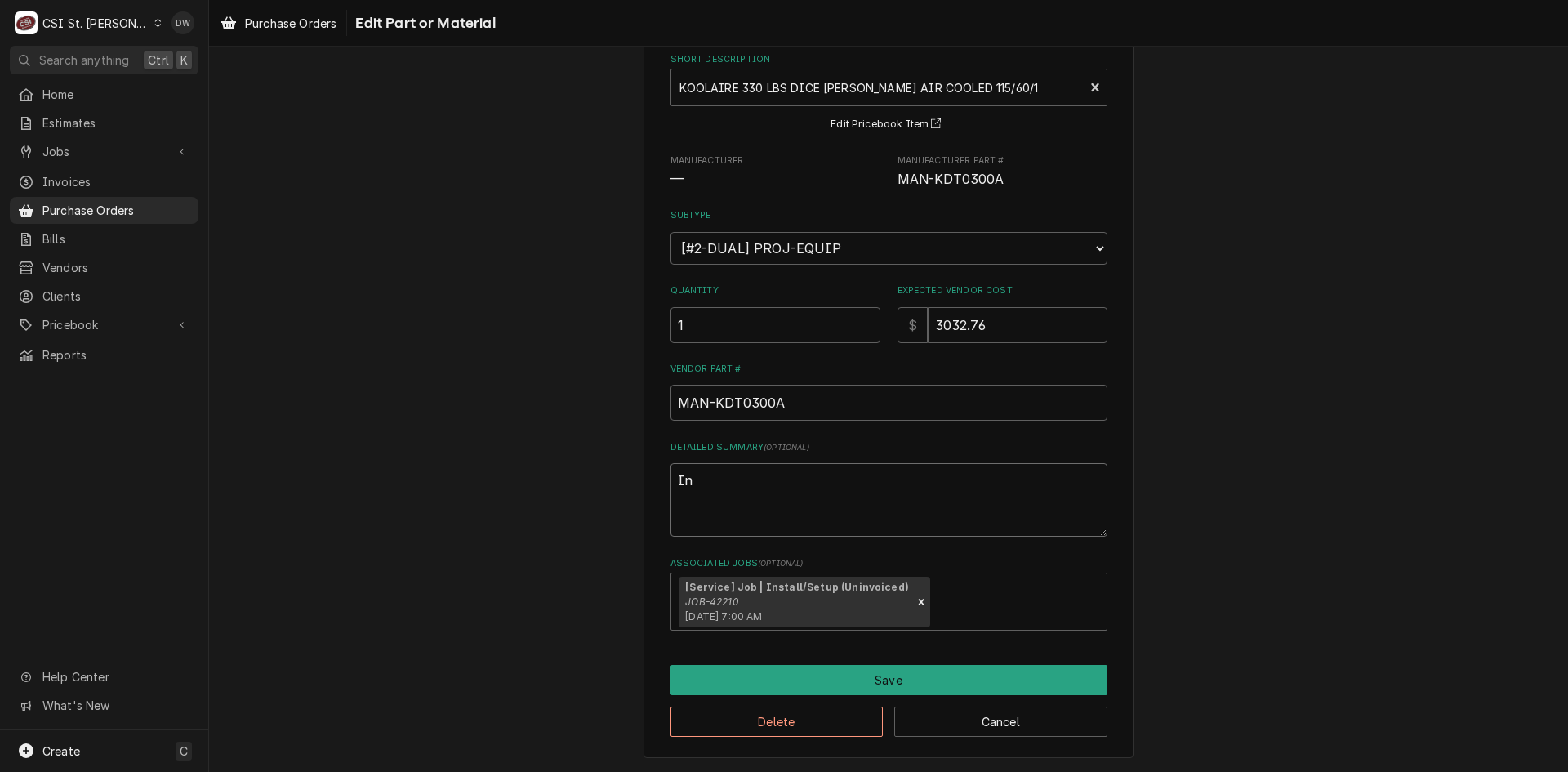
type textarea "x"
type textarea "Inc"
type textarea "x"
type textarea "Inco"
type textarea "x"
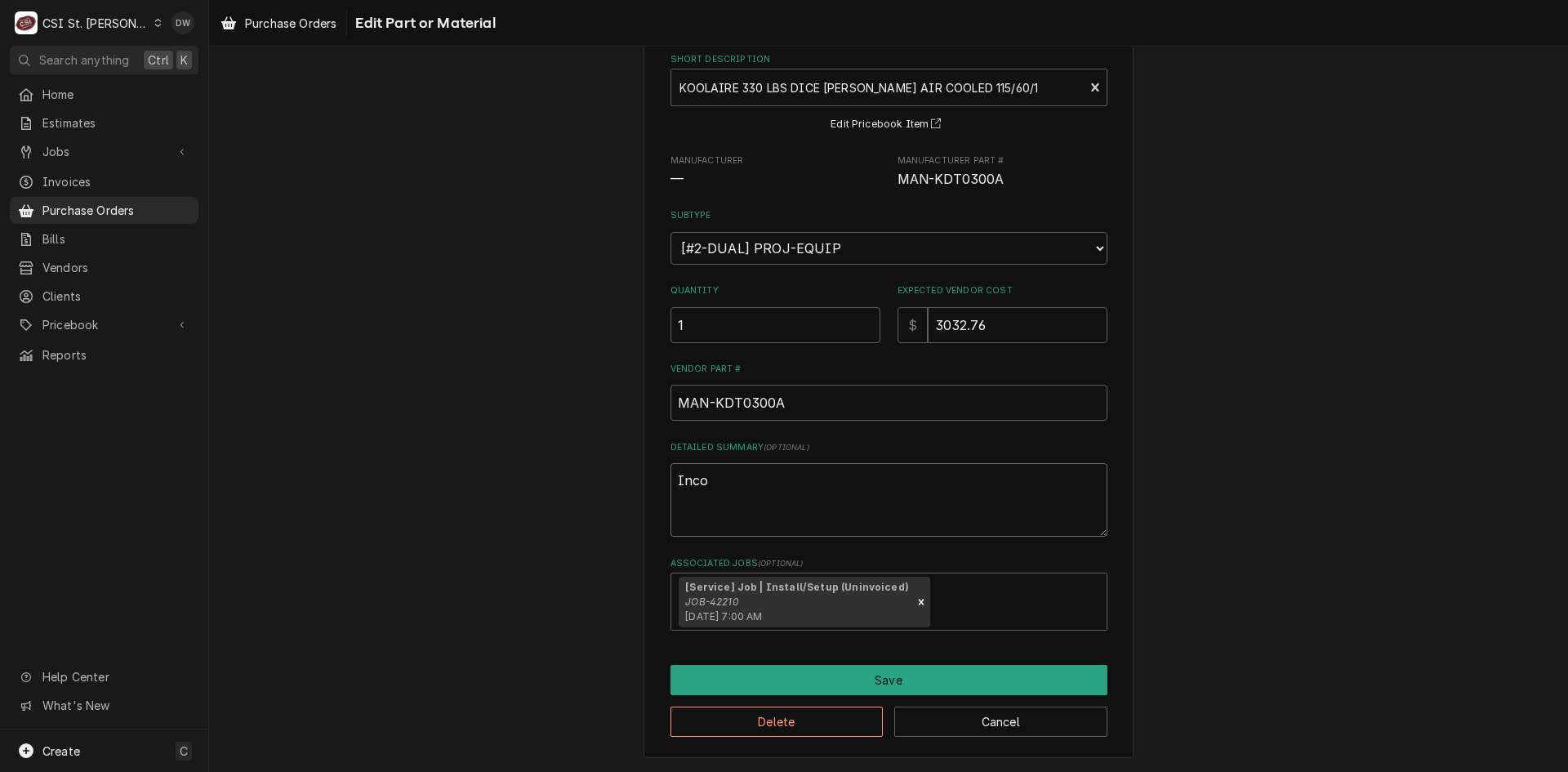
type textarea "Incor"
type textarea "x"
type textarea "Incorr"
type textarea "x"
type textarea "Incorre"
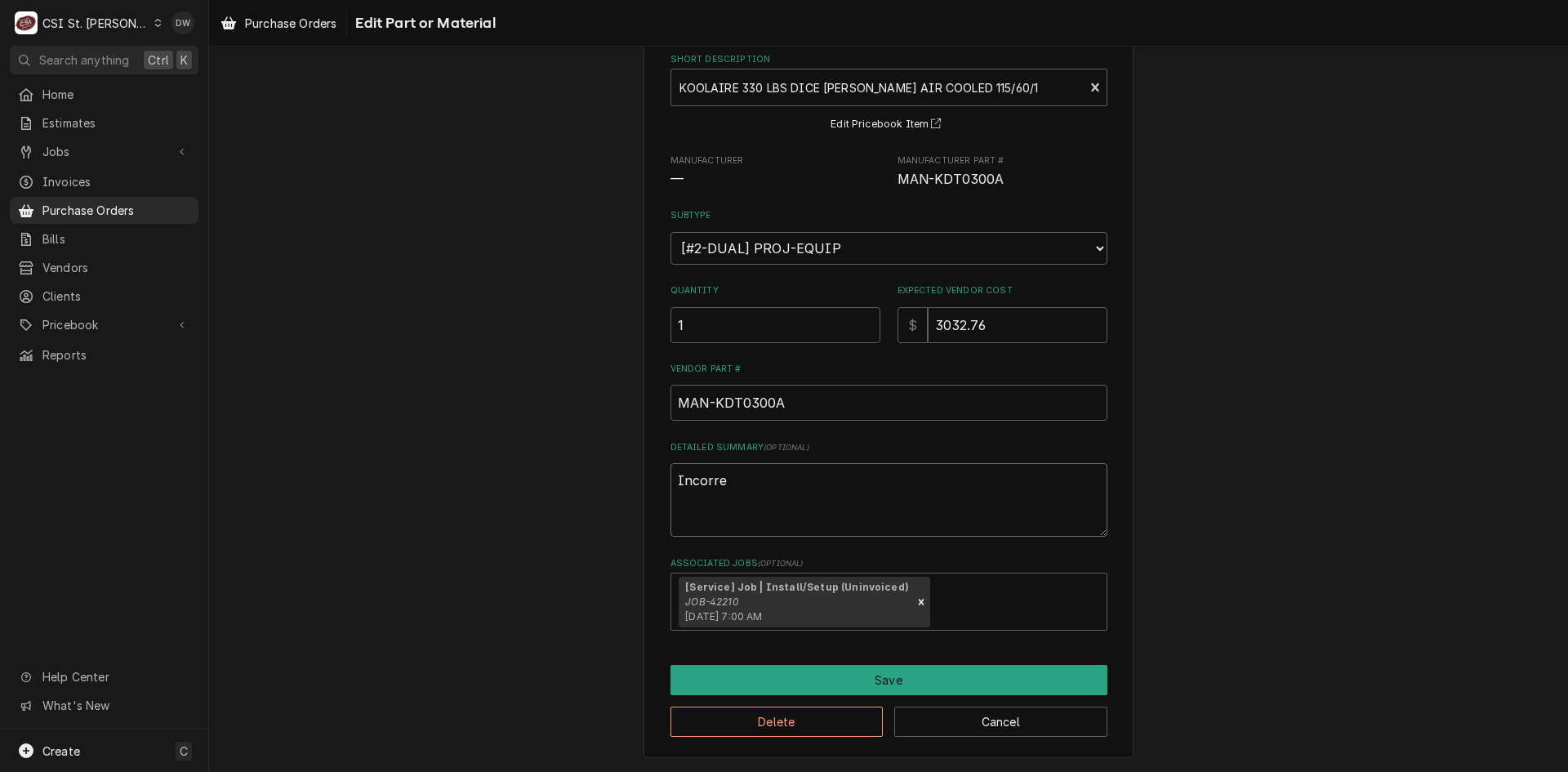
type textarea "x"
type textarea "Incorrec"
type textarea "x"
type textarea "Incorrect"
type textarea "x"
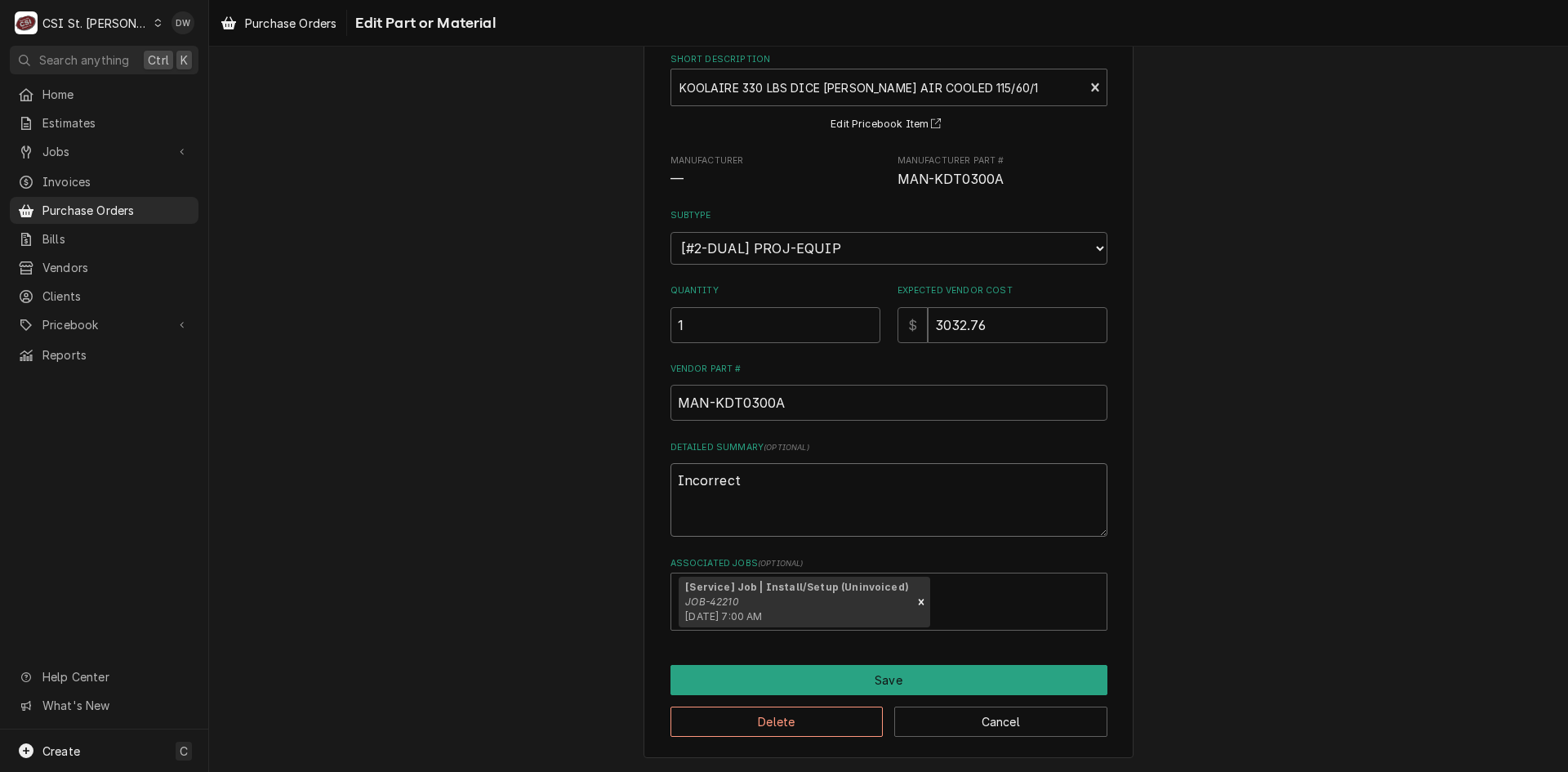
type textarea "Incorrect"
type textarea "x"
type textarea "Incorrect u"
type textarea "x"
type textarea "Incorrect un"
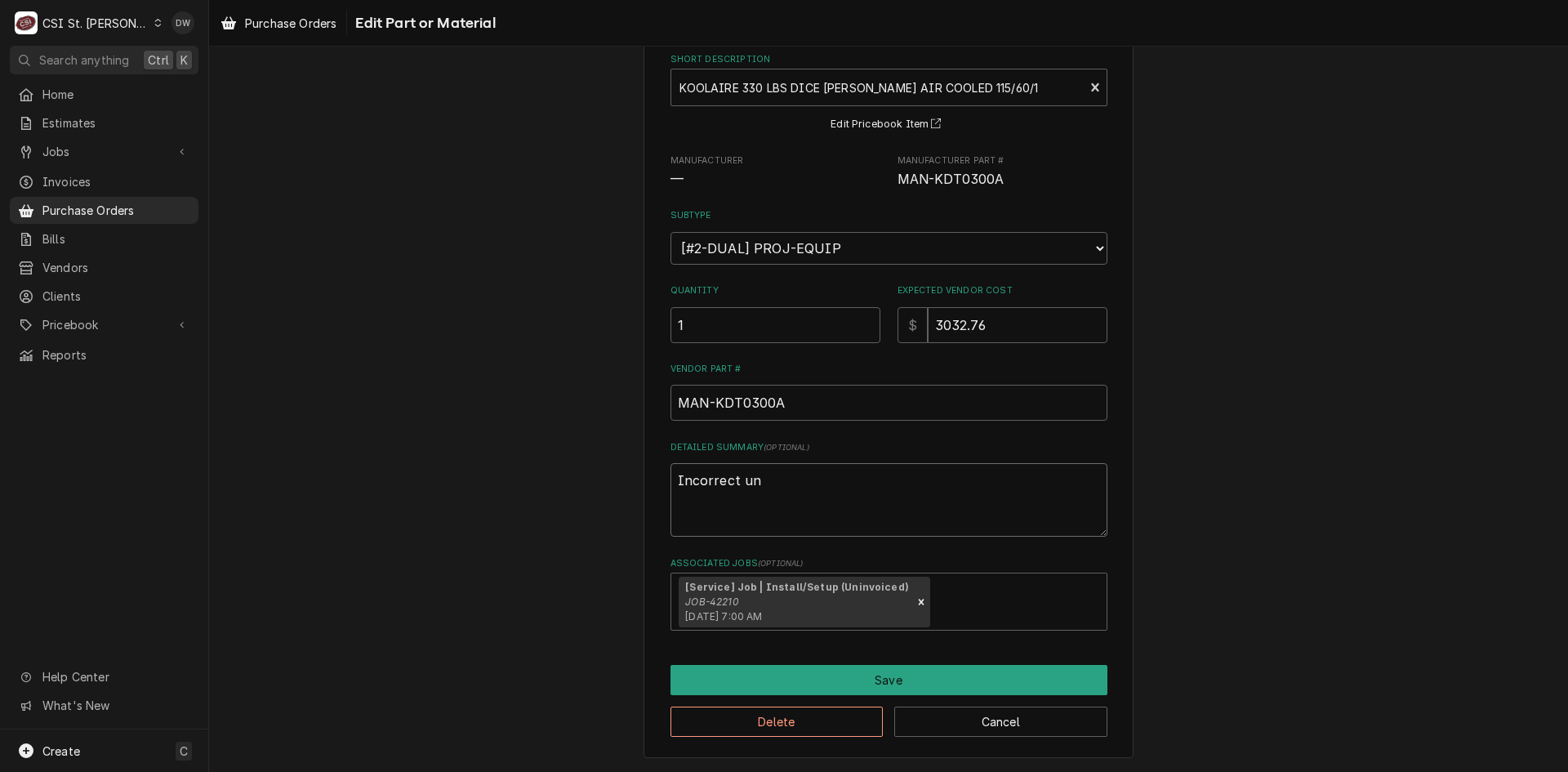
type textarea "x"
type textarea "Incorrect uni"
type textarea "x"
type textarea "Incorrect unit"
type textarea "x"
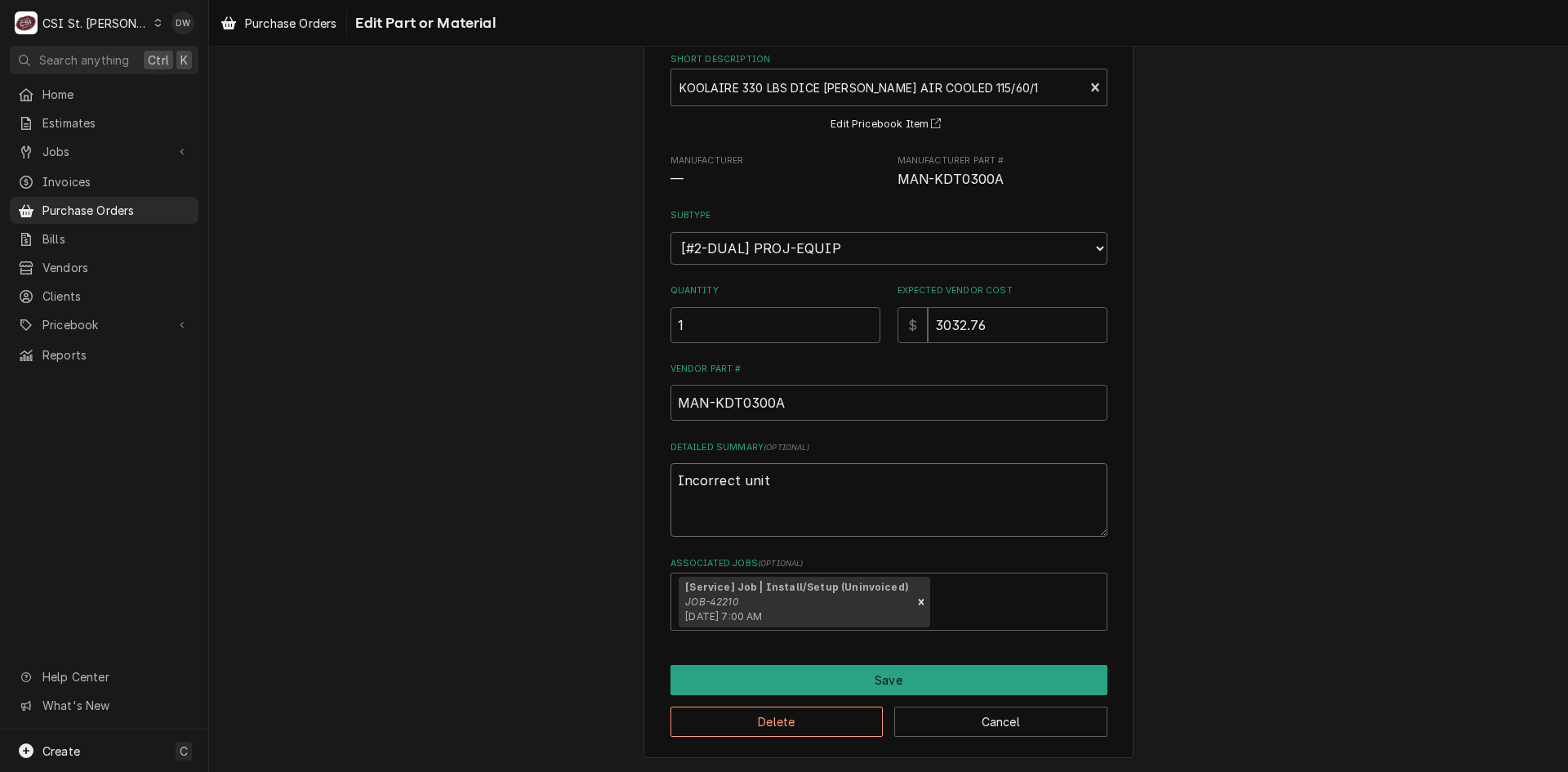
type textarea "Incorrect unit"
type textarea "x"
type textarea "Incorrect unit f"
type textarea "x"
type textarea "Incorrect unit fo"
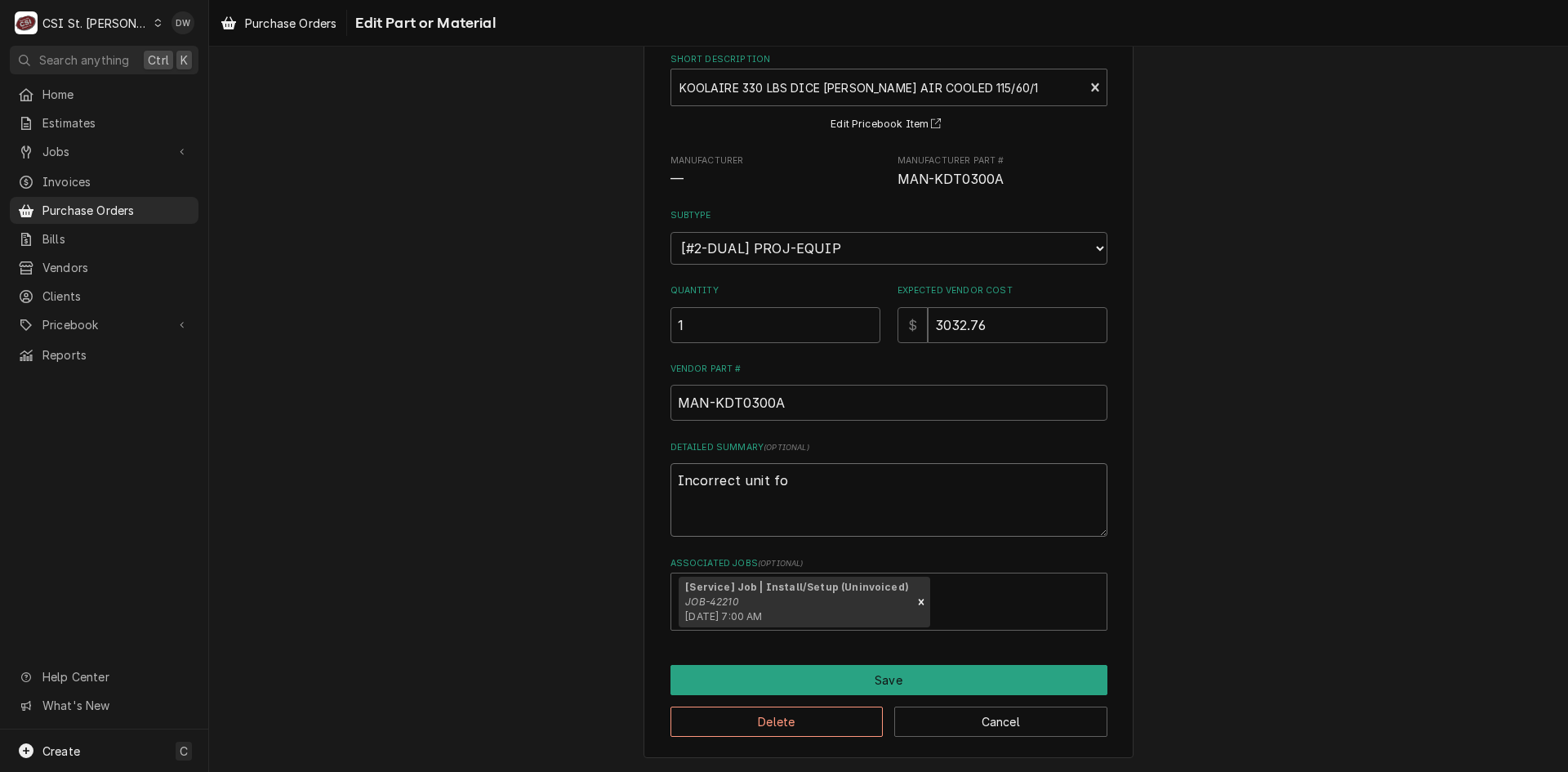
type textarea "x"
type textarea "Incorrect unit for"
type textarea "x"
type textarea "Incorrect unit for"
type textarea "x"
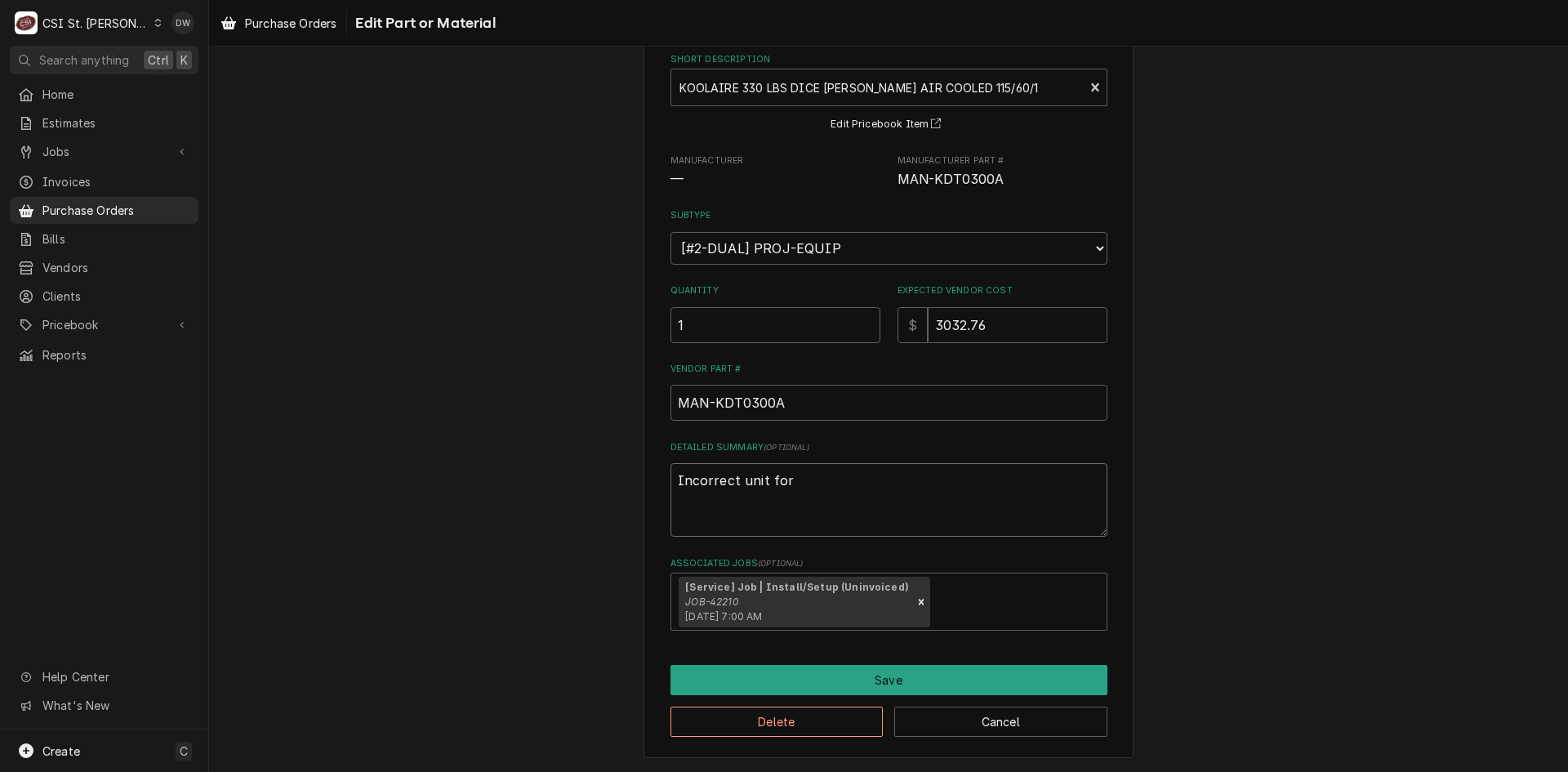
type textarea "Incorrect unit for J"
type textarea "x"
type textarea "Incorrect unit for Jo"
type textarea "x"
type textarea "Incorrect unit for Job"
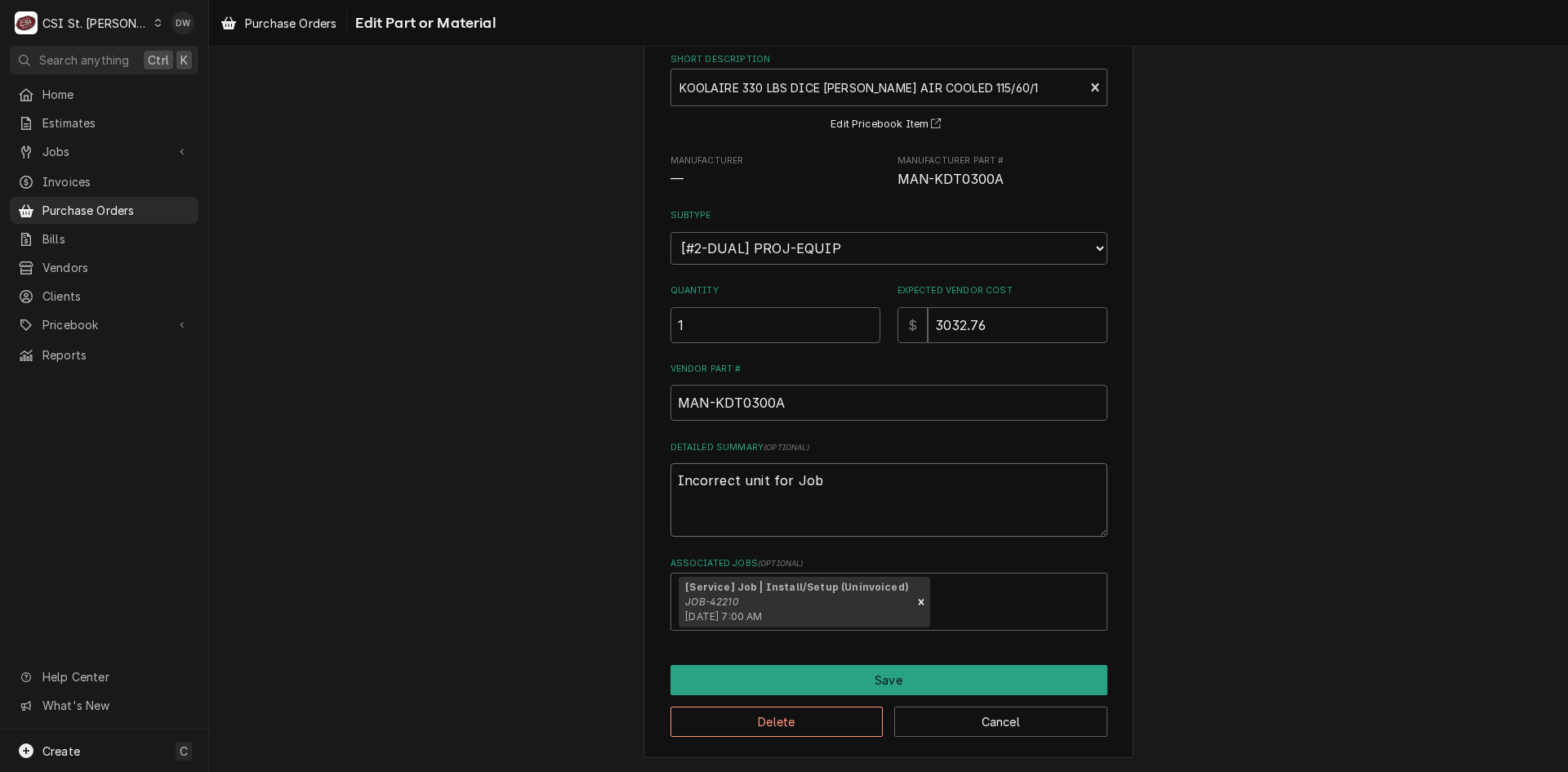
type textarea "x"
type textarea "Incorrect unit for Job"
type textarea "x"
type textarea "Incorrect unit for Job 4"
type textarea "x"
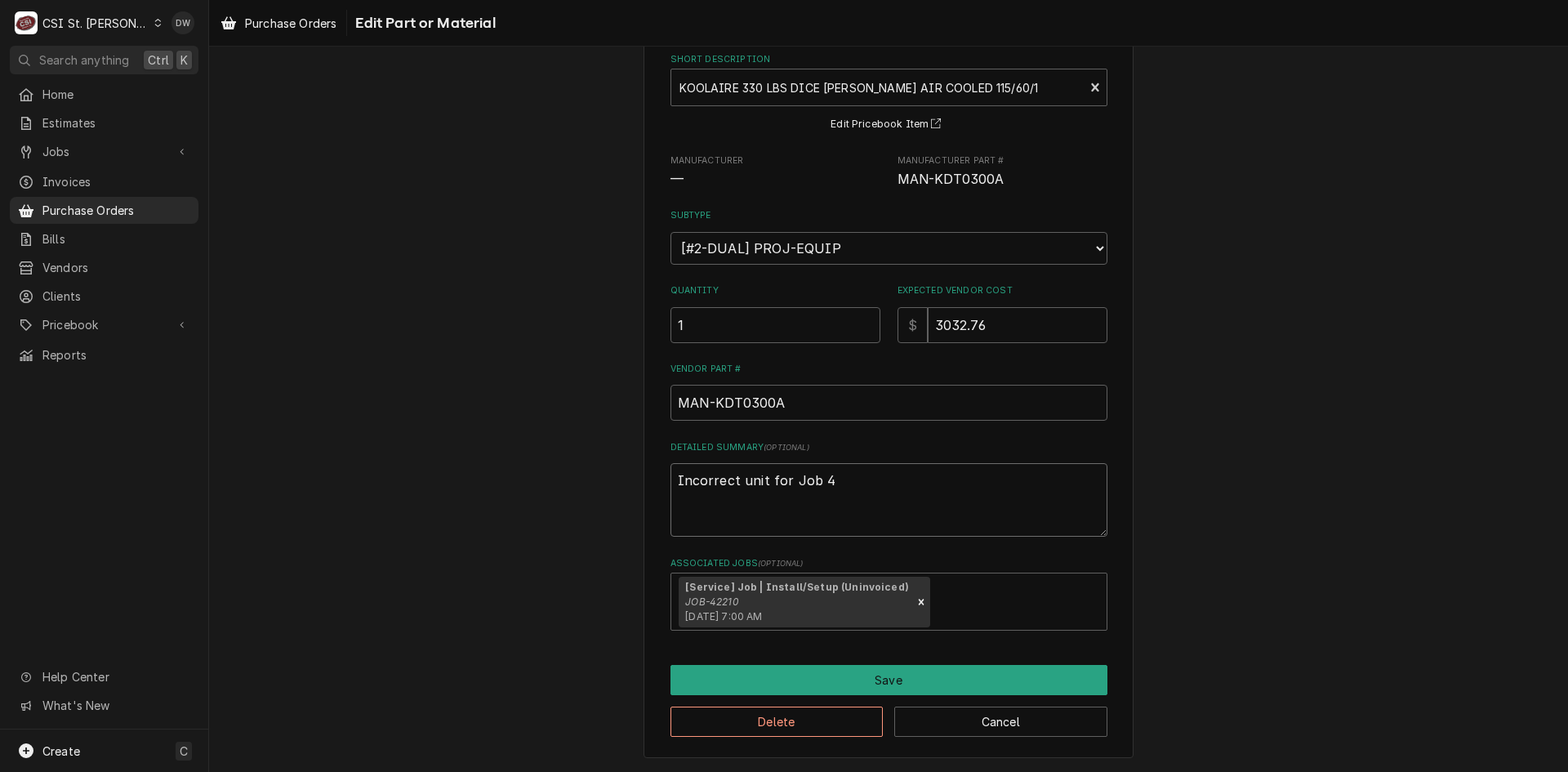
type textarea "Incorrect unit for Job 42"
type textarea "x"
type textarea "Incorrect unit for Job 422"
type textarea "x"
type textarea "Incorrect unit for Job 4221"
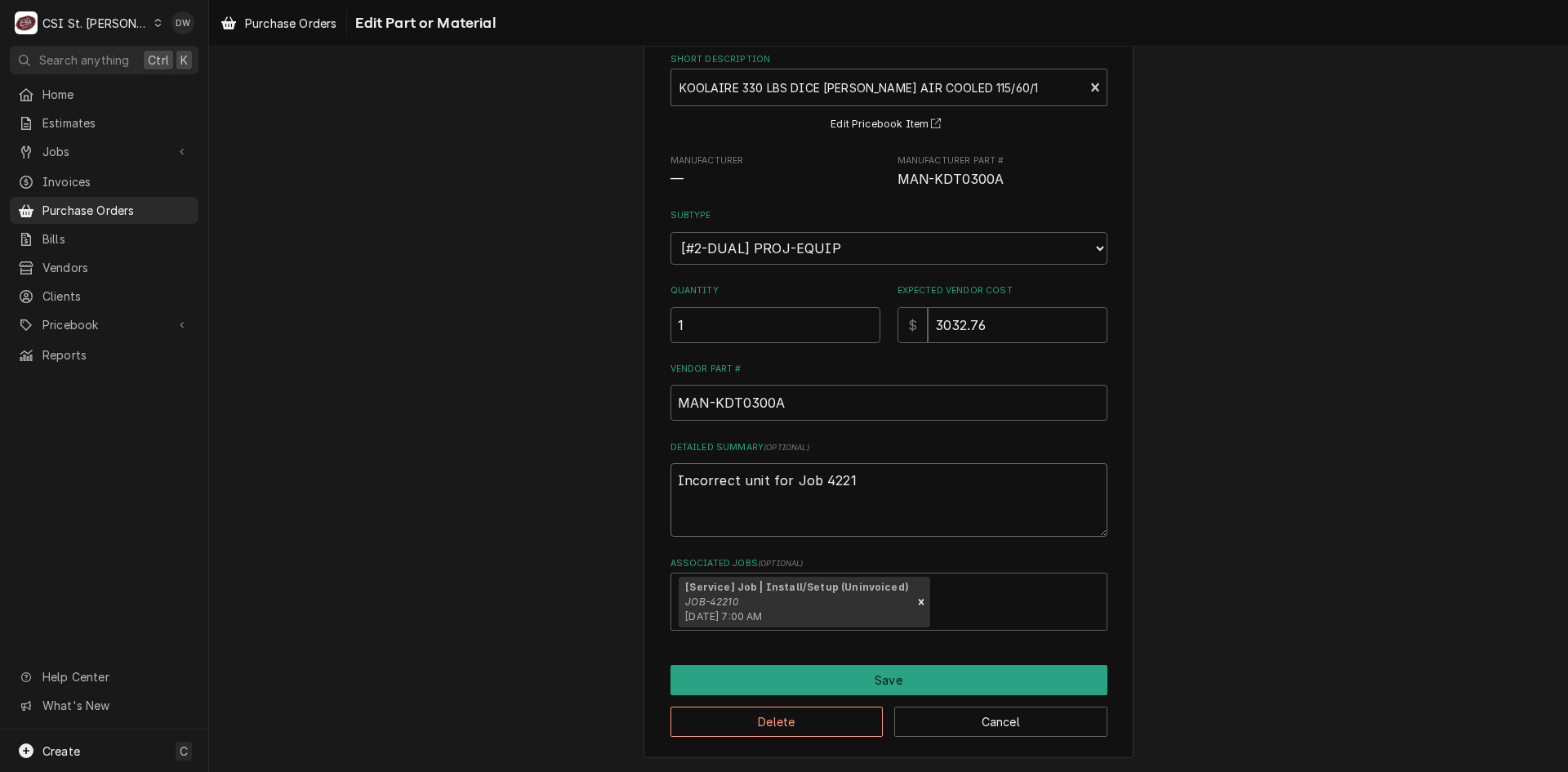
type textarea "x"
type textarea "Incorrect unit for Job 42210"
type textarea "x"
type textarea "Incorrect unit for Job 42210"
type textarea "x"
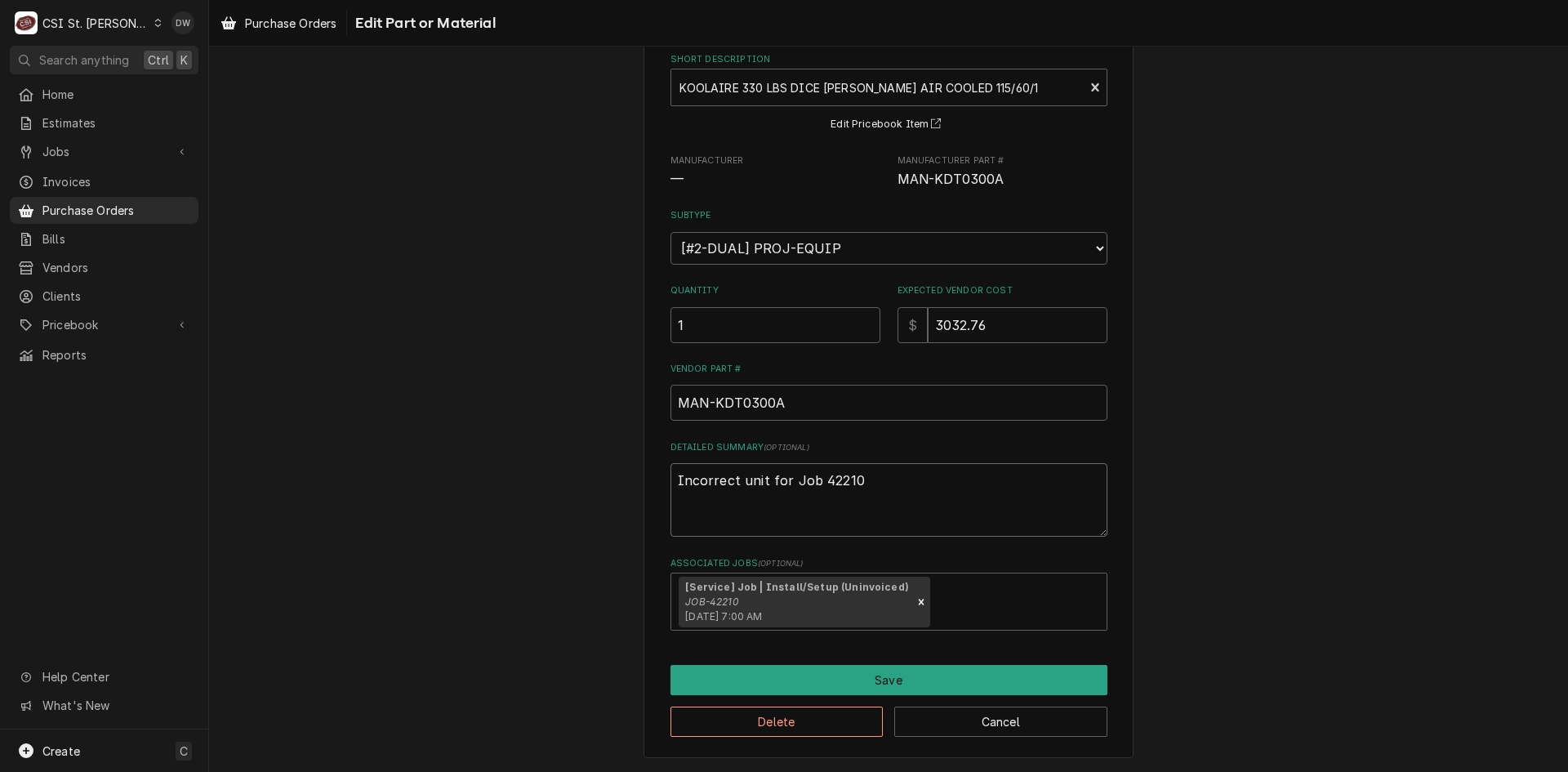
type textarea "Incorrect unit for Job 42210 -"
type textarea "x"
type textarea "Incorrect unit for Job 42210 -"
type textarea "x"
type textarea "Incorrect unit for Job 42210 - c"
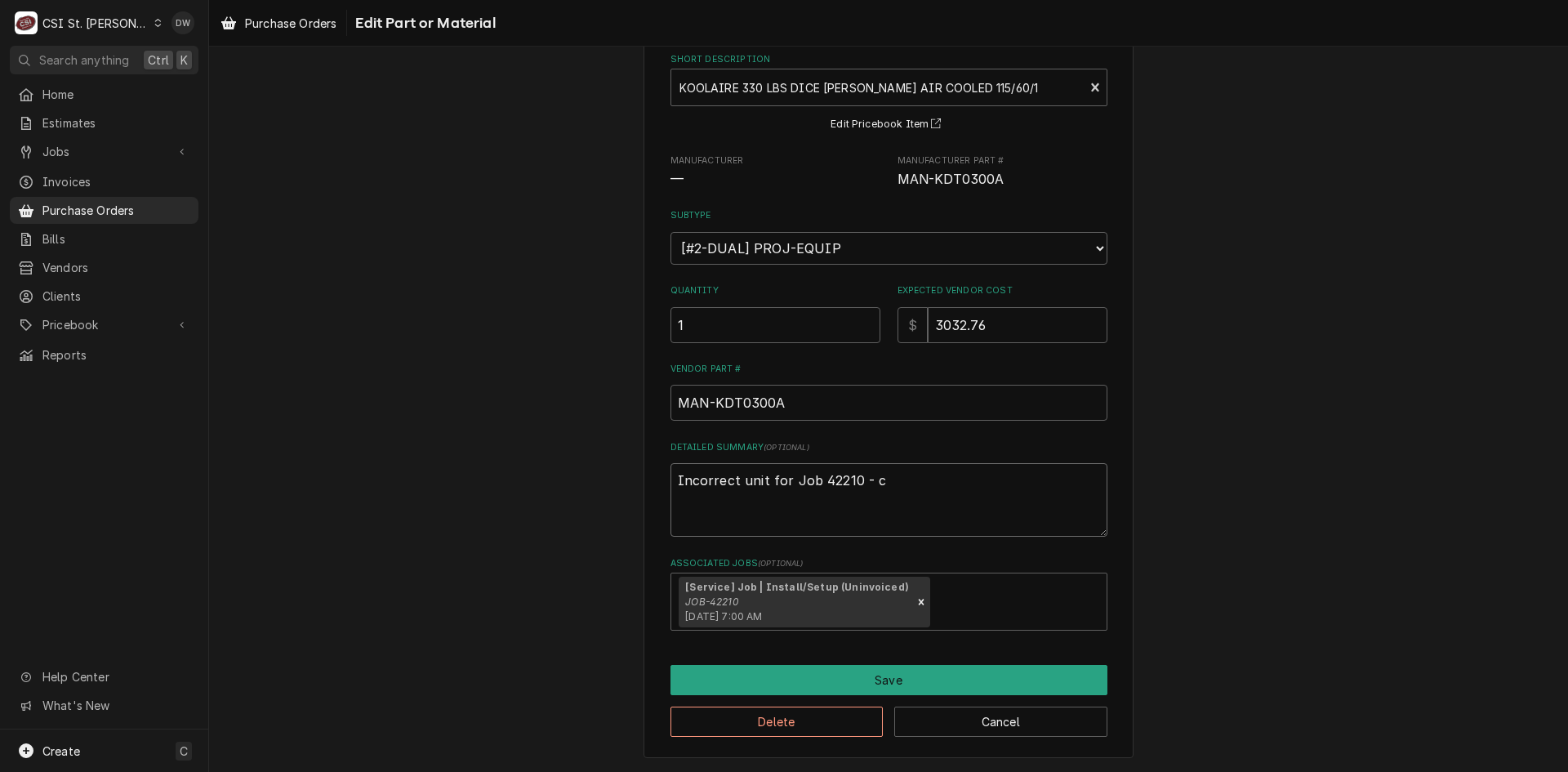
type textarea "x"
type textarea "Incorrect unit for Job 42210 - cr"
type textarea "x"
type textarea "Incorrect unit for Job 42210 - cre"
type textarea "x"
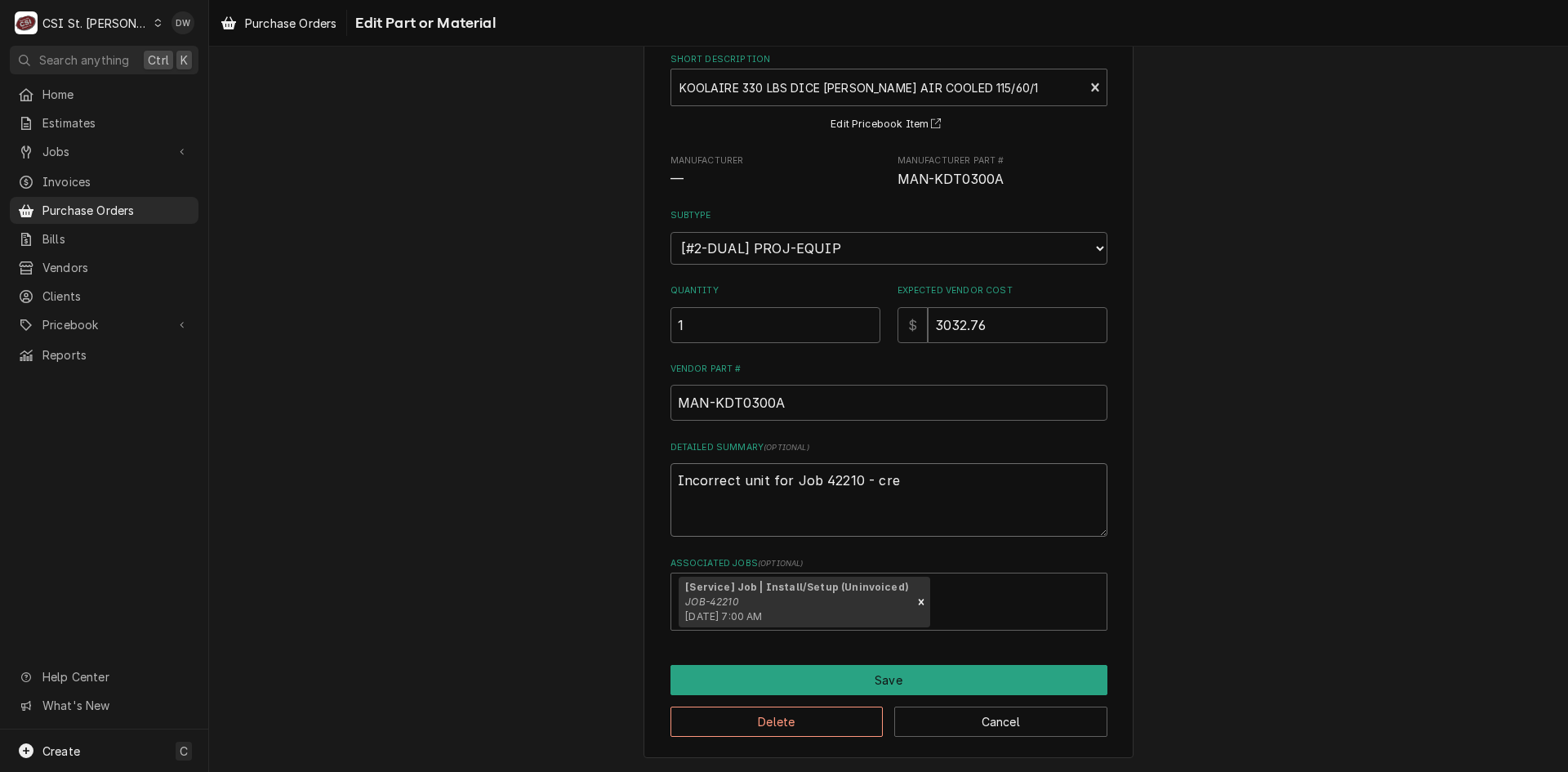
type textarea "Incorrect unit for Job 42210 - cred"
type textarea "x"
type textarea "Incorrect unit for Job 42210 - credi"
type textarea "x"
type textarea "Incorrect unit for Job 42210 - credit"
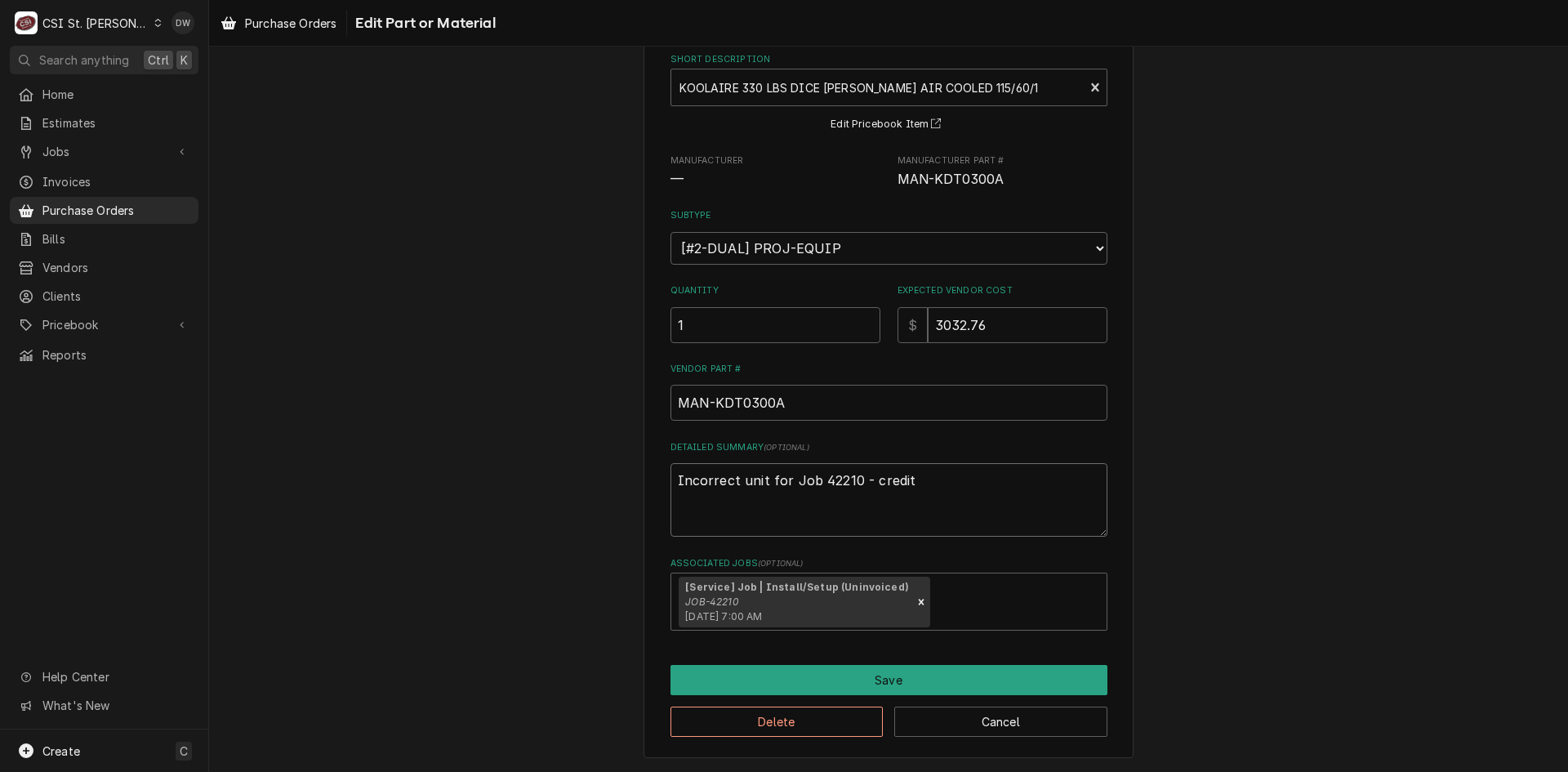
type textarea "x"
type textarea "Incorrect unit for Job 42210 - credit"
type textarea "x"
type textarea "Incorrect unit for Job 42210 - credit m"
type textarea "x"
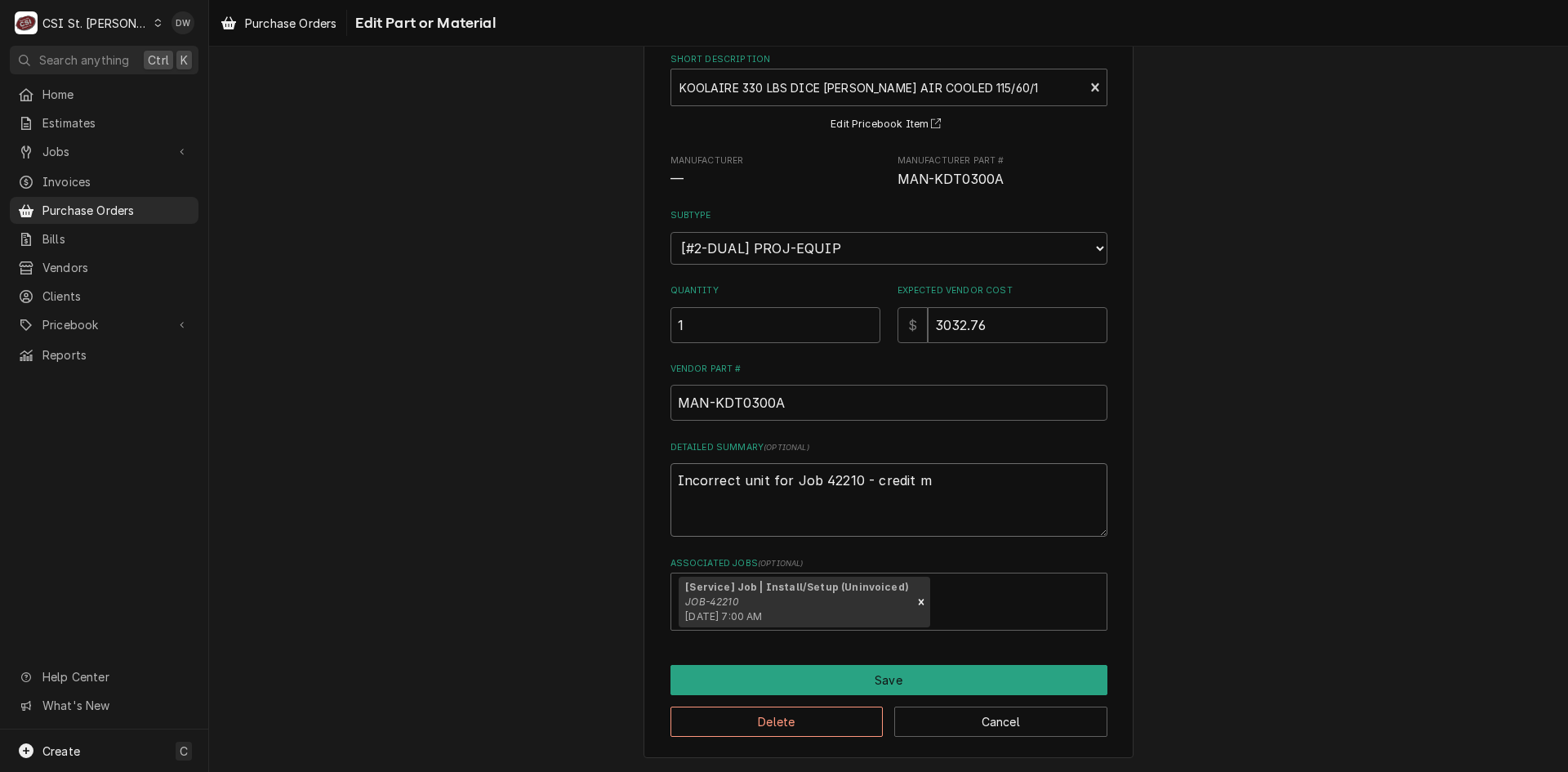
type textarea "Incorrect unit for Job 42210 - credit mo"
type textarea "x"
type textarea "Incorrect unit for Job 42210 - credit mom"
type textarea "x"
type textarea "Incorrect unit for Job 42210 - credit mo"
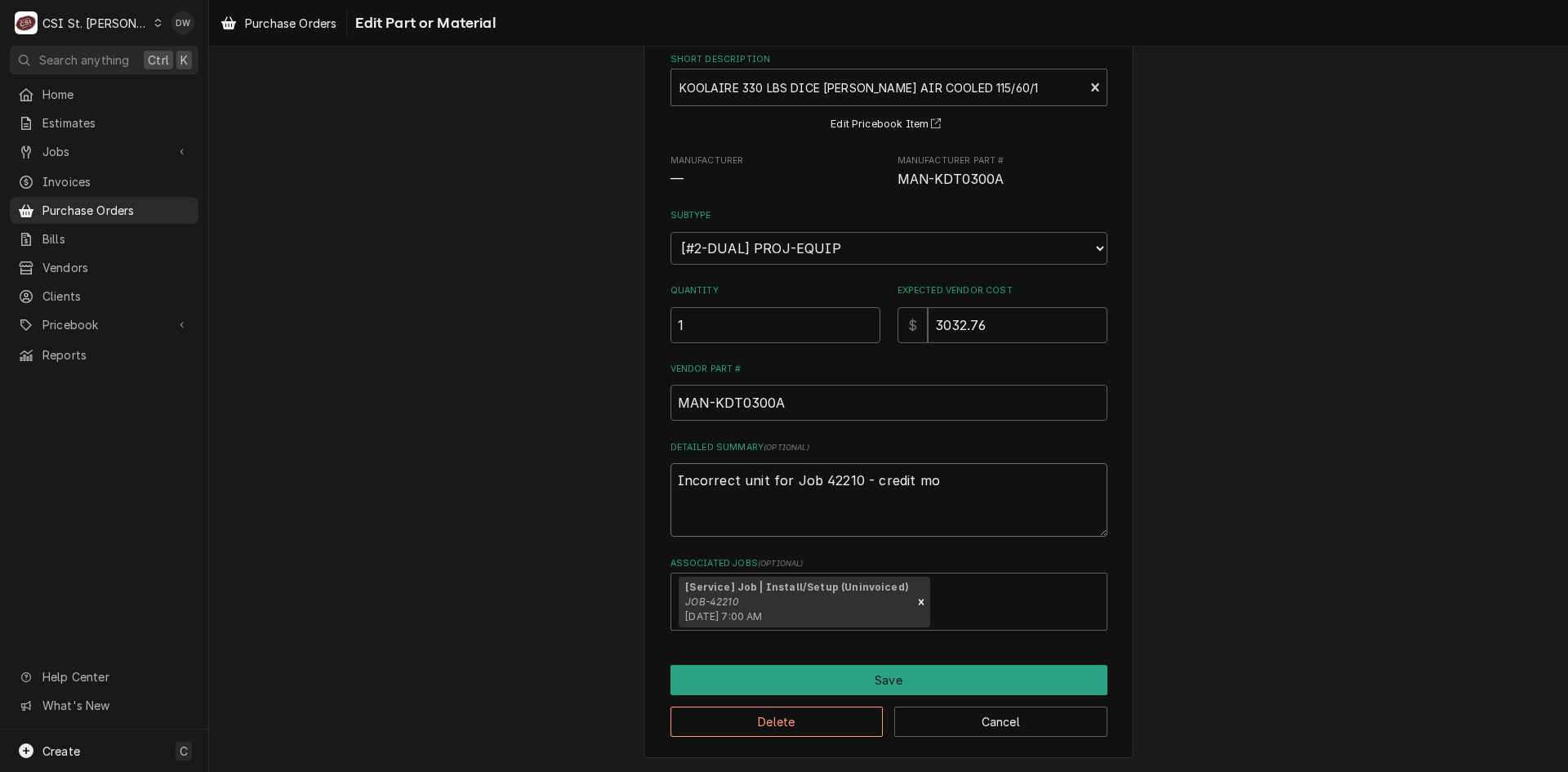
type textarea "x"
type textarea "Incorrect unit for Job 42210 - credit m"
type textarea "x"
type textarea "Incorrect unit for Job 42210 - credit me"
type textarea "x"
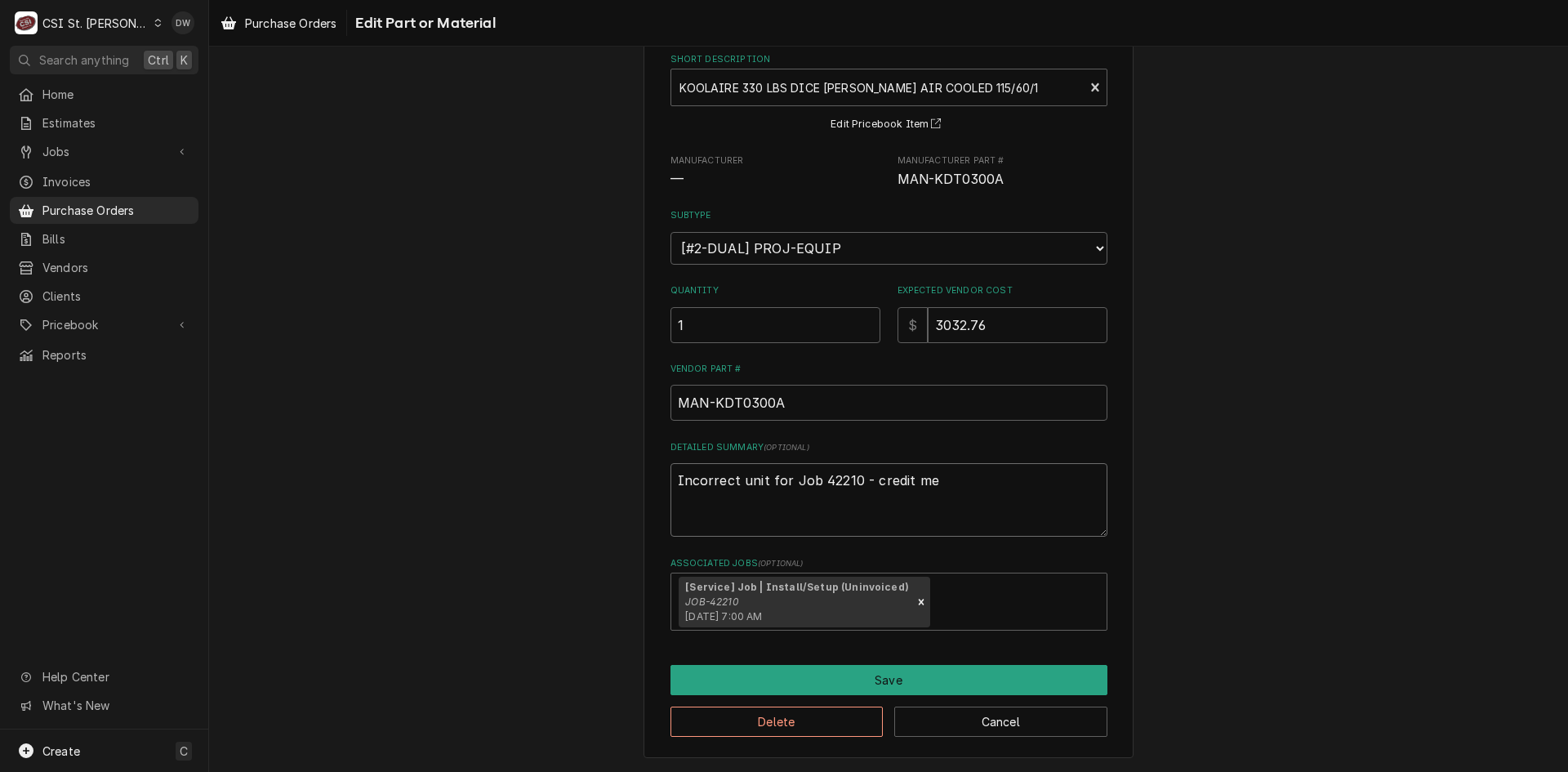
type textarea "Incorrect unit for Job 42210 - credit mem"
type textarea "x"
type textarea "Incorrect unit for Job 42210 - credit memo"
type textarea "x"
type textarea "Incorrect unit for Job 42210 - credit memo"
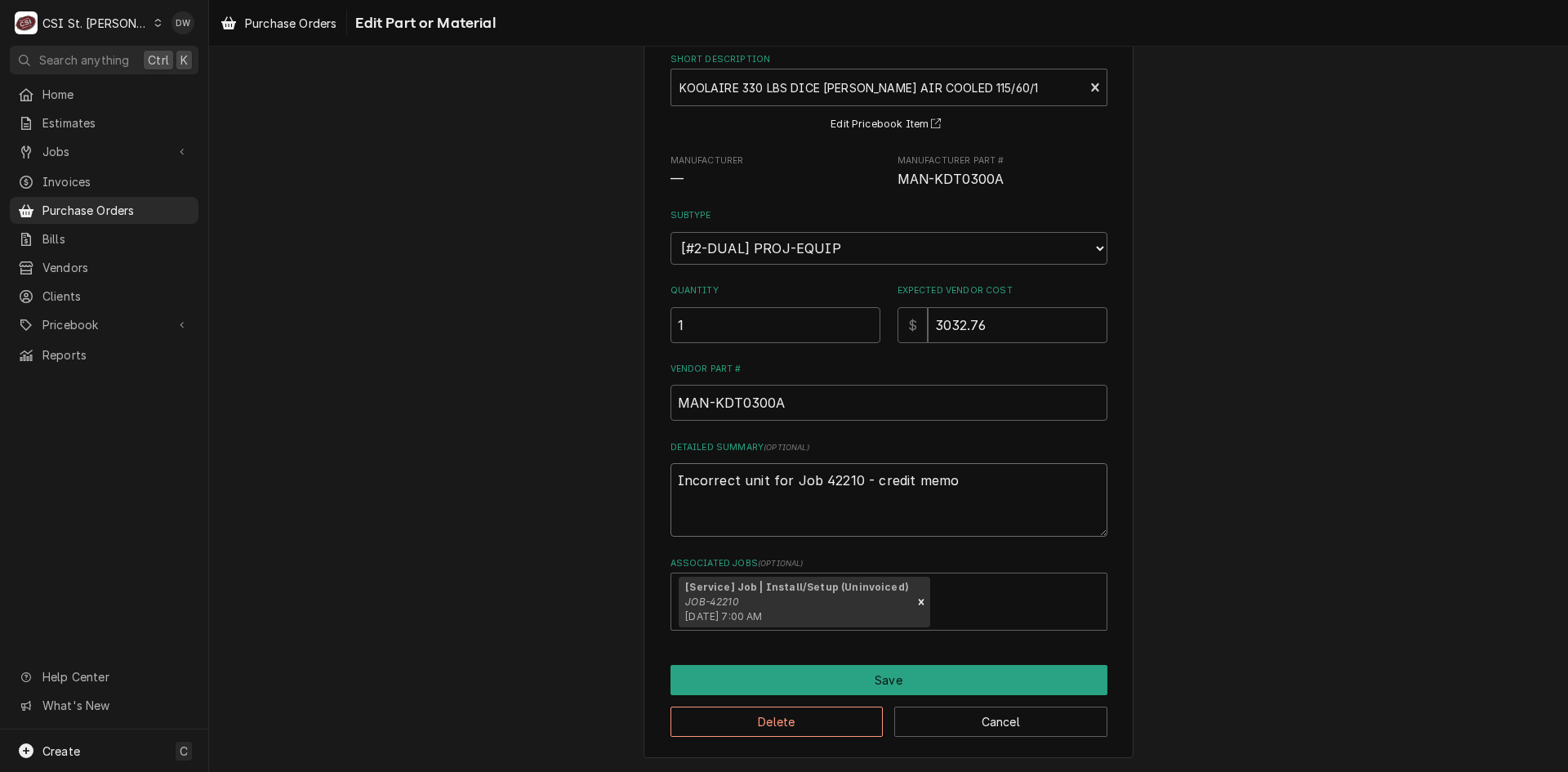
type textarea "x"
type textarea "Incorrect unit for Job 42210 - credit memo i"
type textarea "x"
type textarea "Incorrect unit for Job 42210 - credit memo is"
type textarea "x"
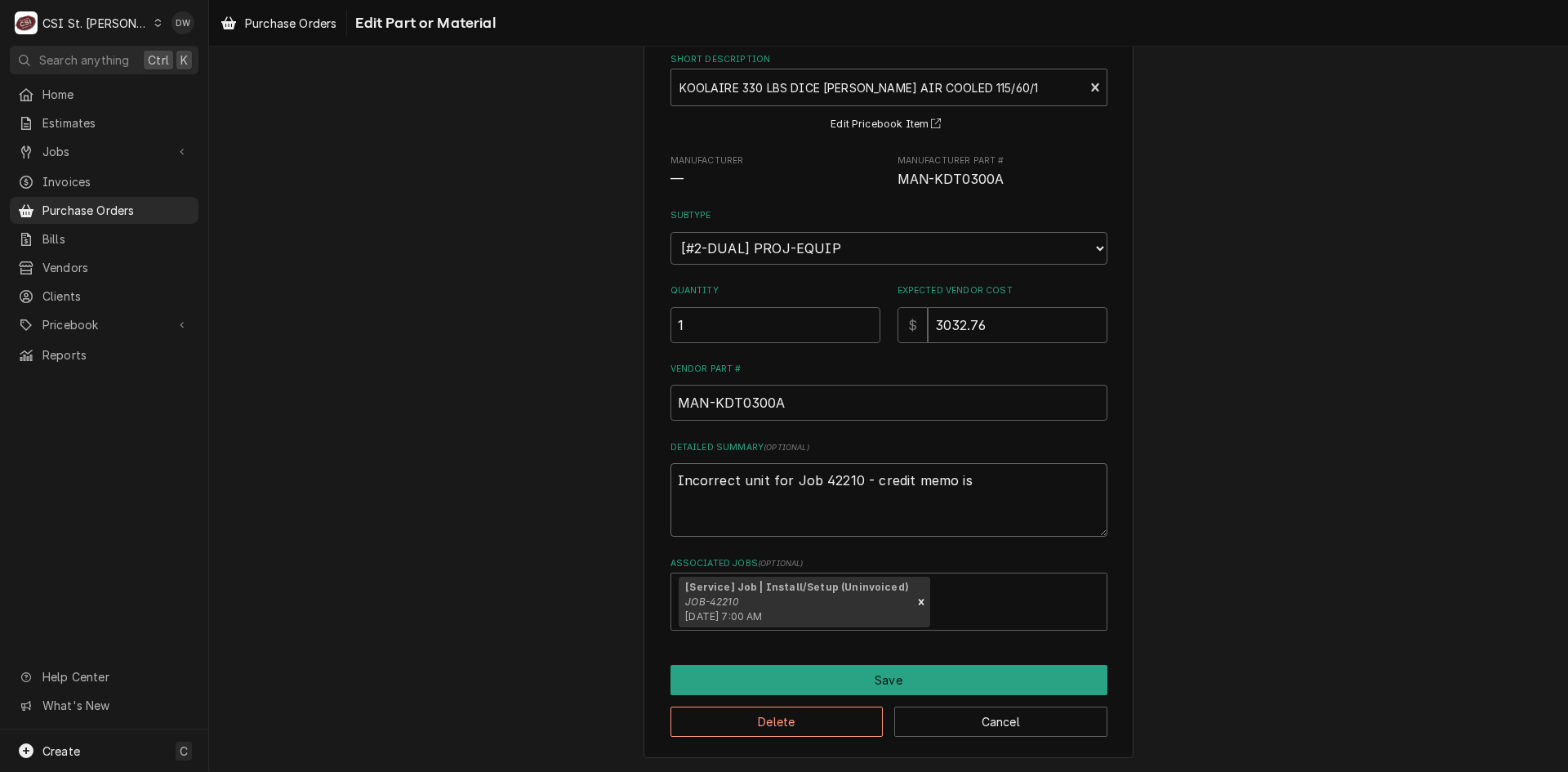
type textarea "Incorrect unit for Job 42210 - credit memo iss"
type textarea "x"
type textarea "Incorrect unit for Job 42210 - credit memo issu"
type textarea "x"
type textarea "Incorrect unit for Job 42210 - credit memo issue"
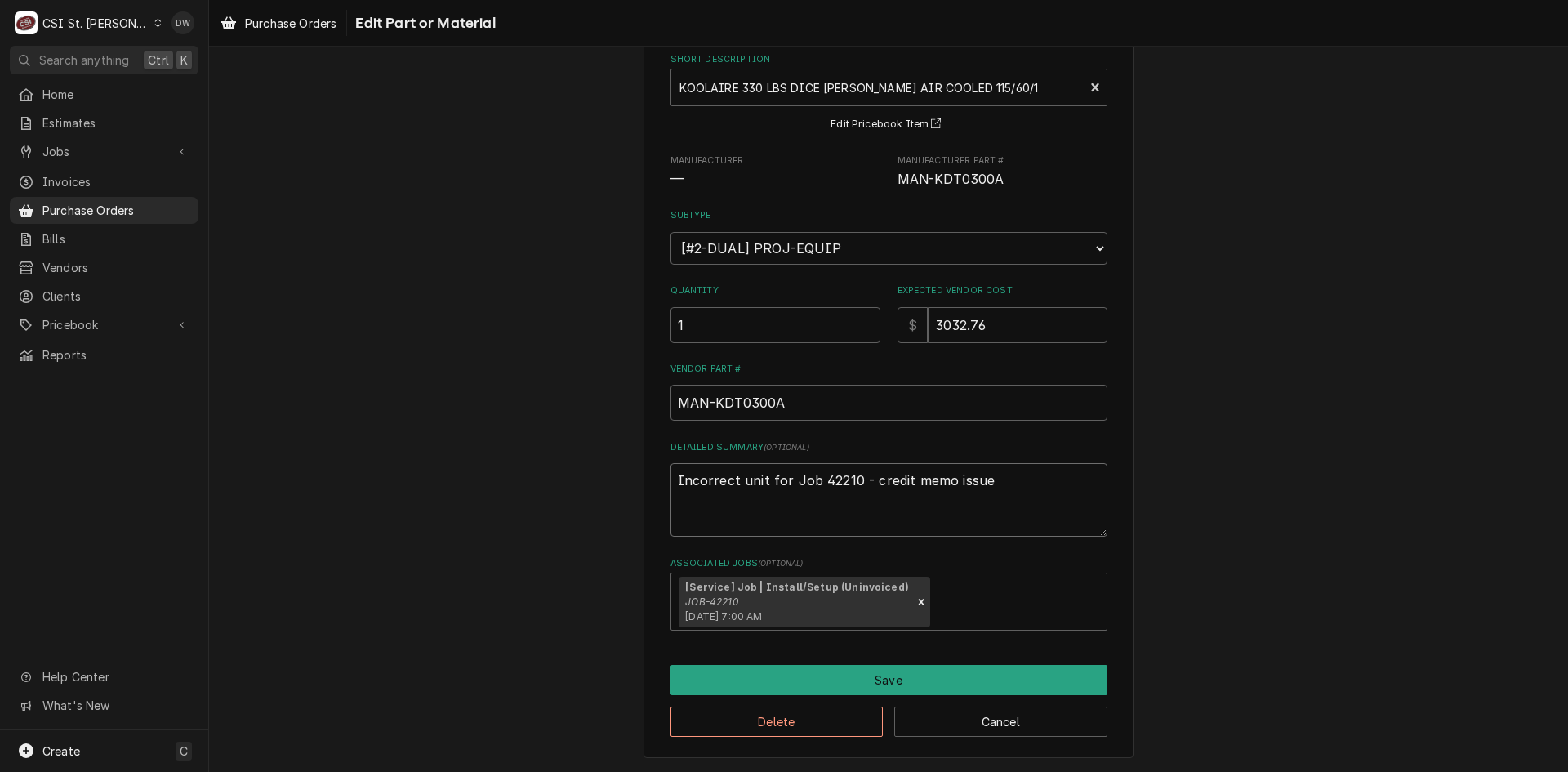
type textarea "x"
click at [916, 599] on icon "Remove [object Object]" at bounding box center [921, 602] width 12 height 12
type textarea "Incorrect unit for Job 42210 - credit memo issued"
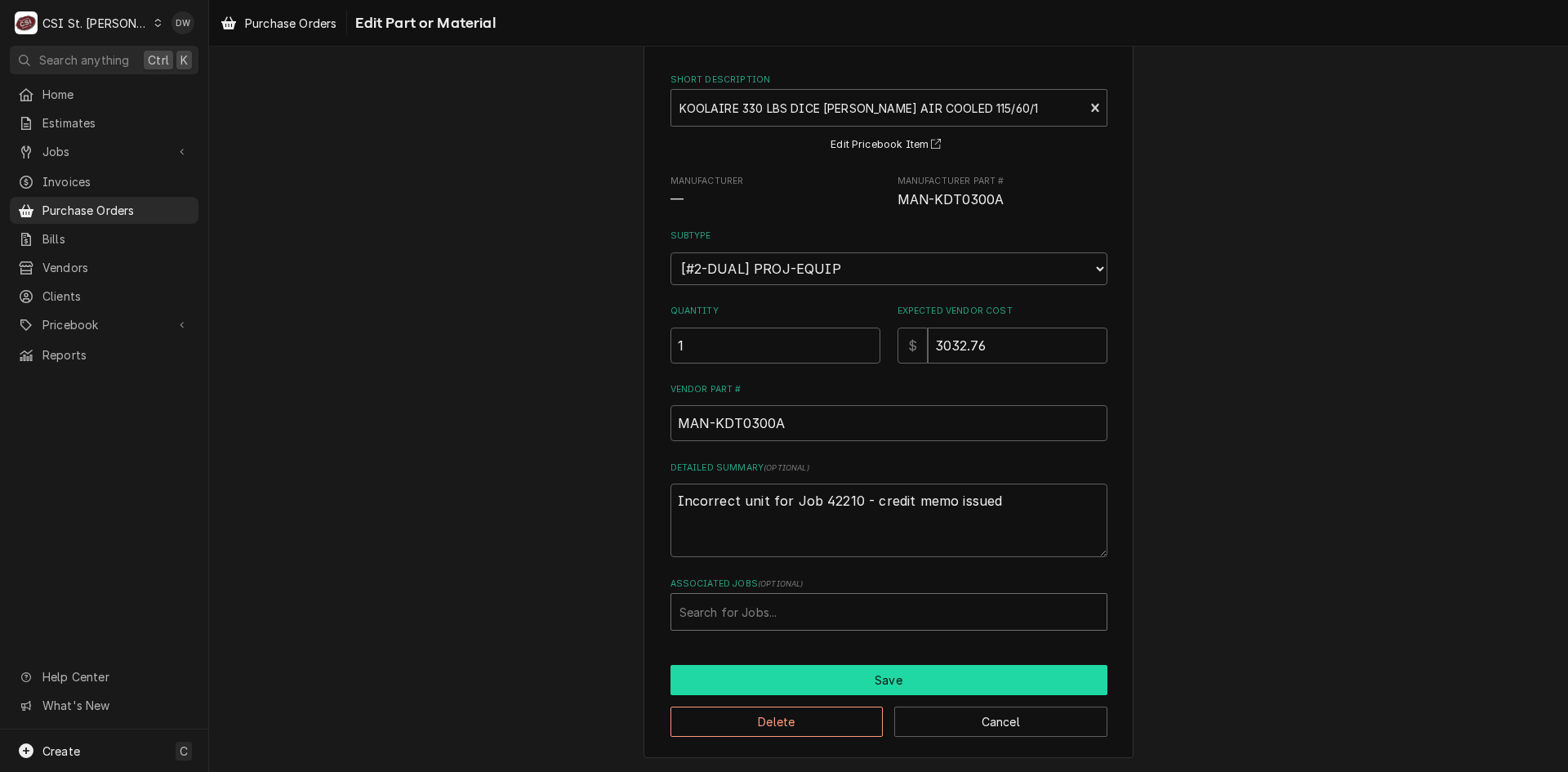
click at [864, 678] on button "Save" at bounding box center [889, 681] width 437 height 30
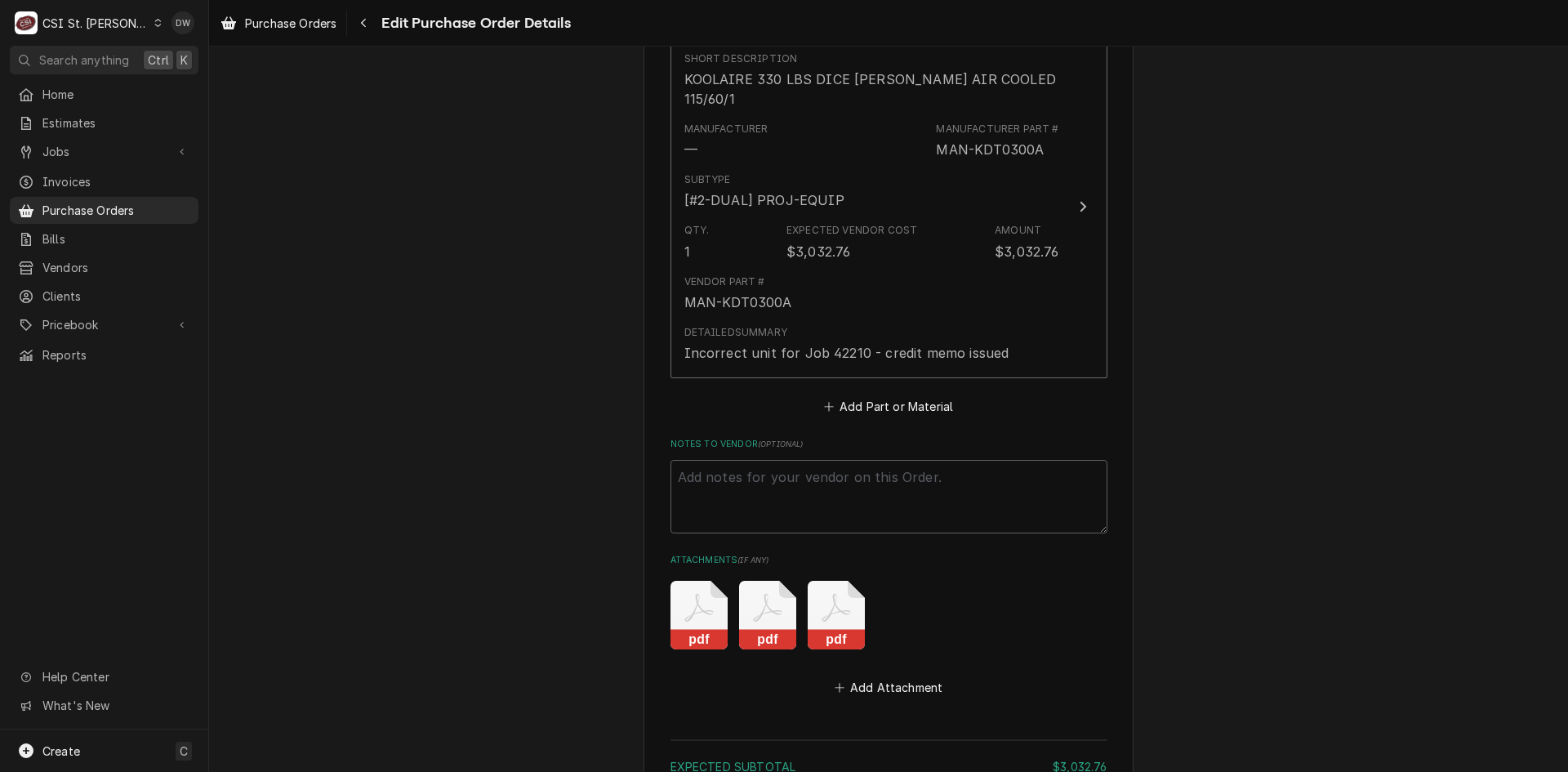
scroll to position [859, 0]
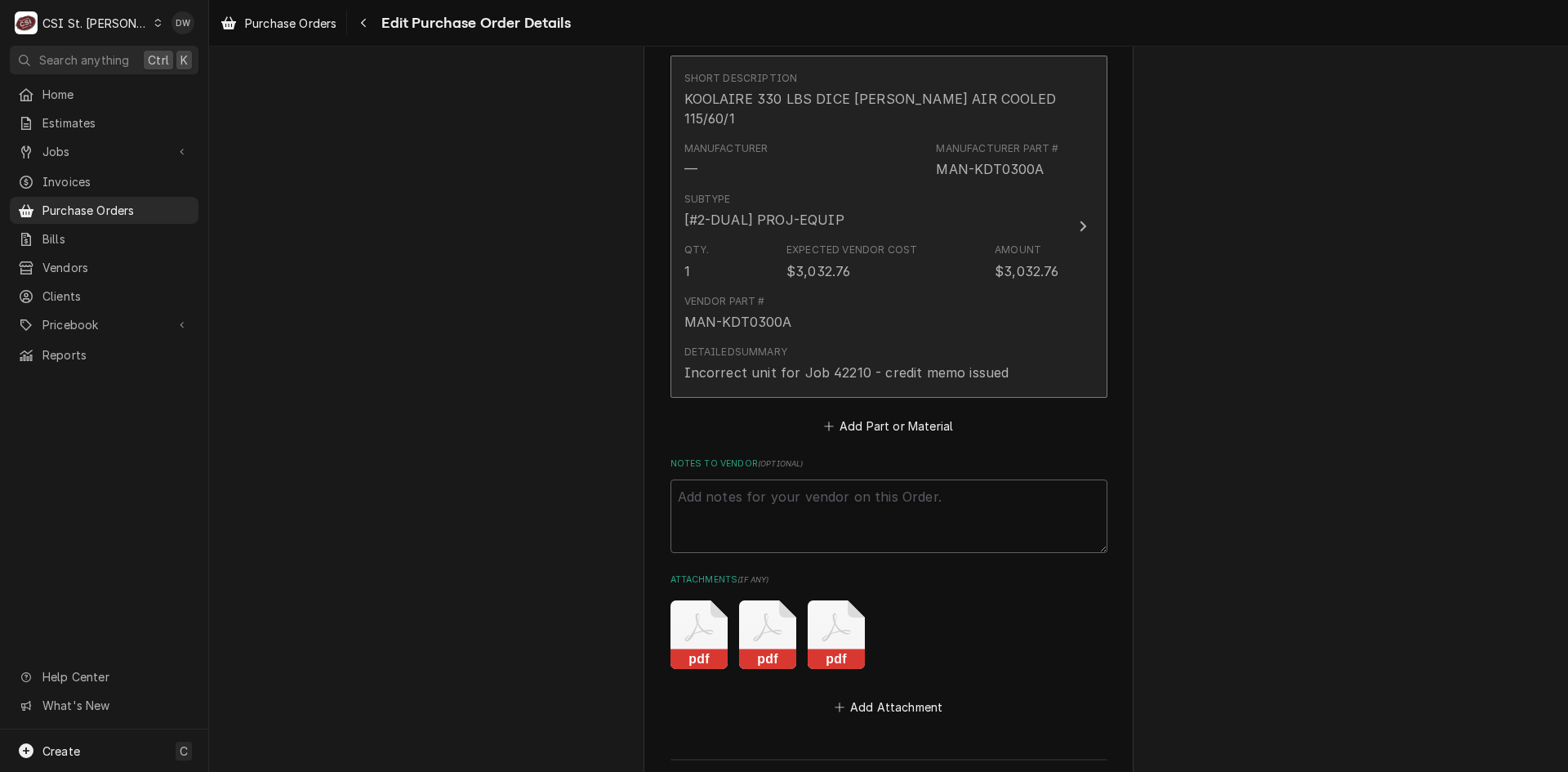
drag, startPoint x: 846, startPoint y: 349, endPoint x: 807, endPoint y: 349, distance: 39.0
click at [807, 363] on div "Incorrect unit for Job 42210 - credit memo issued" at bounding box center [846, 373] width 326 height 20
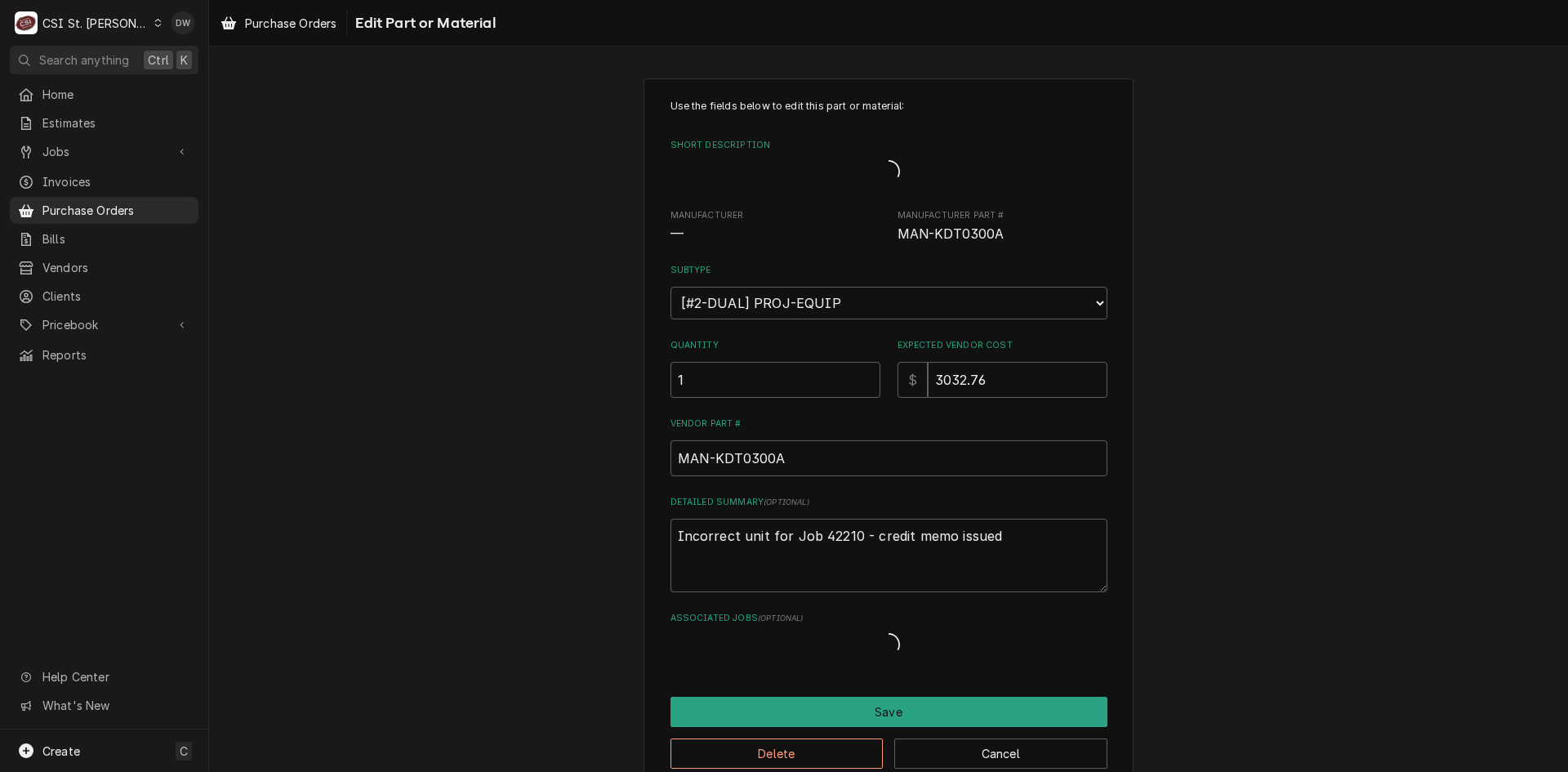
type textarea "x"
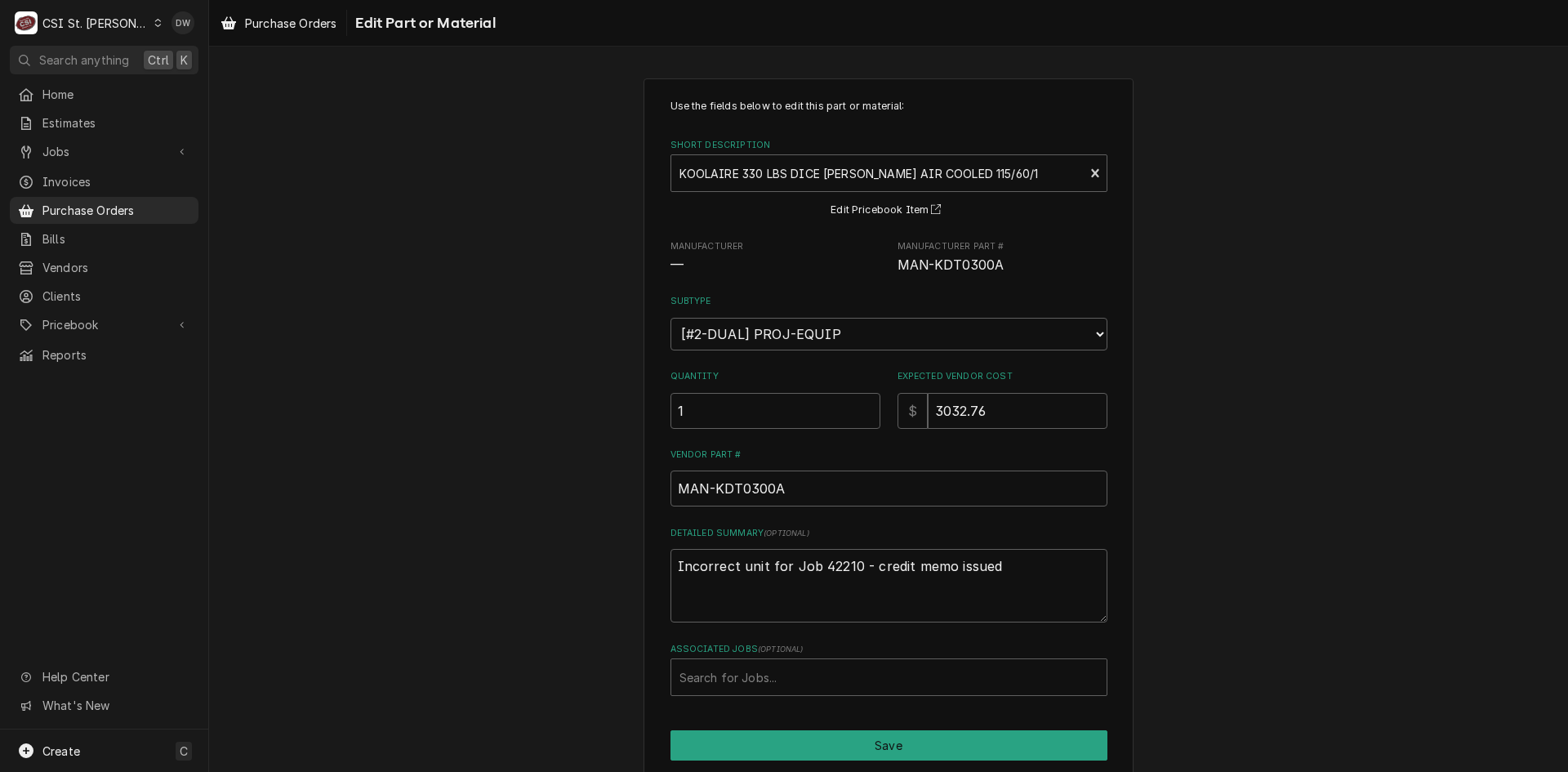
click at [260, 7] on div "Purchase Orders Edit Part or Material" at bounding box center [888, 22] width 1359 height 46
click at [266, 25] on span "Purchase Orders" at bounding box center [291, 22] width 92 height 17
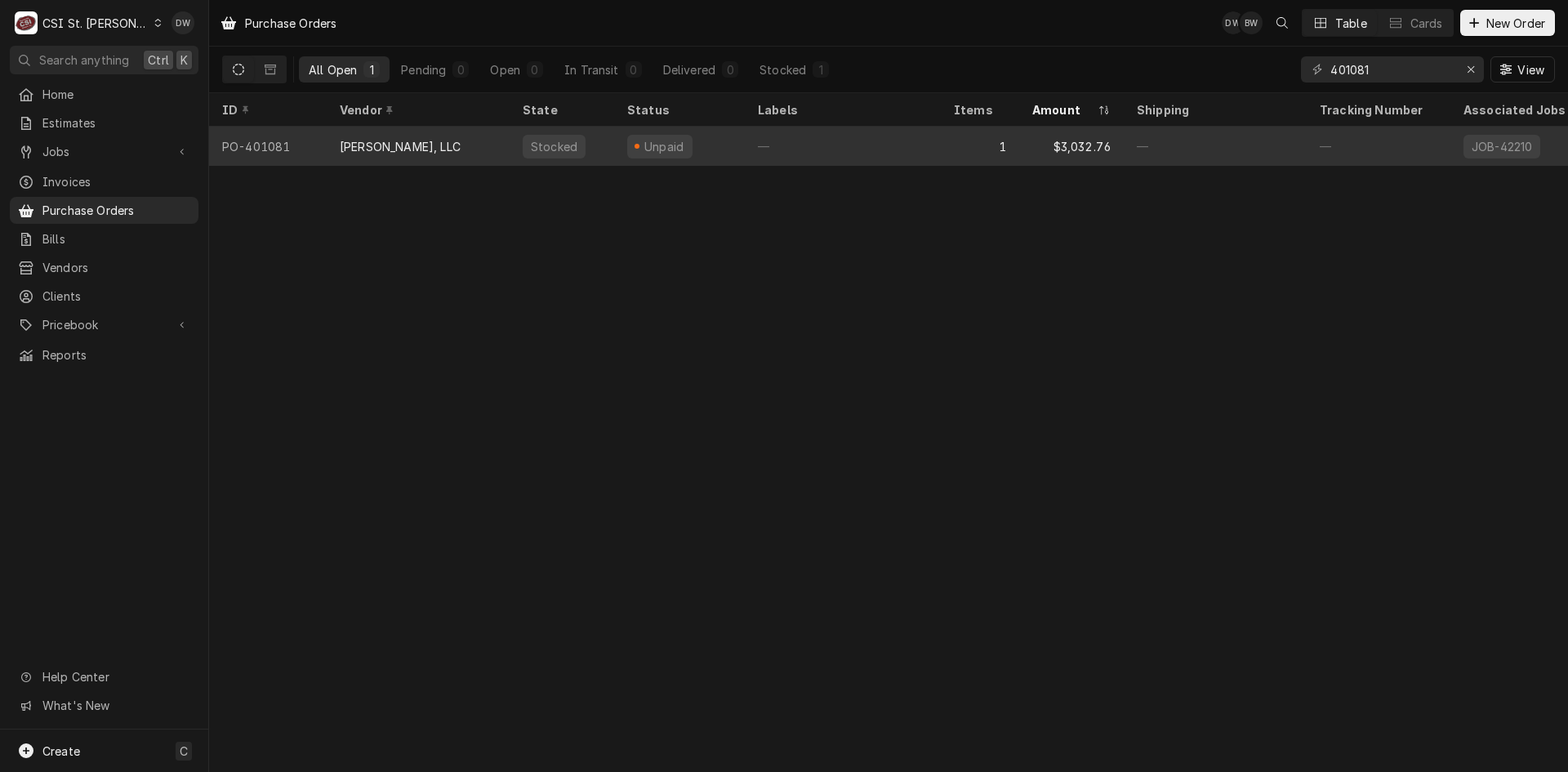
click at [390, 138] on div "[PERSON_NAME], LLC" at bounding box center [400, 146] width 121 height 17
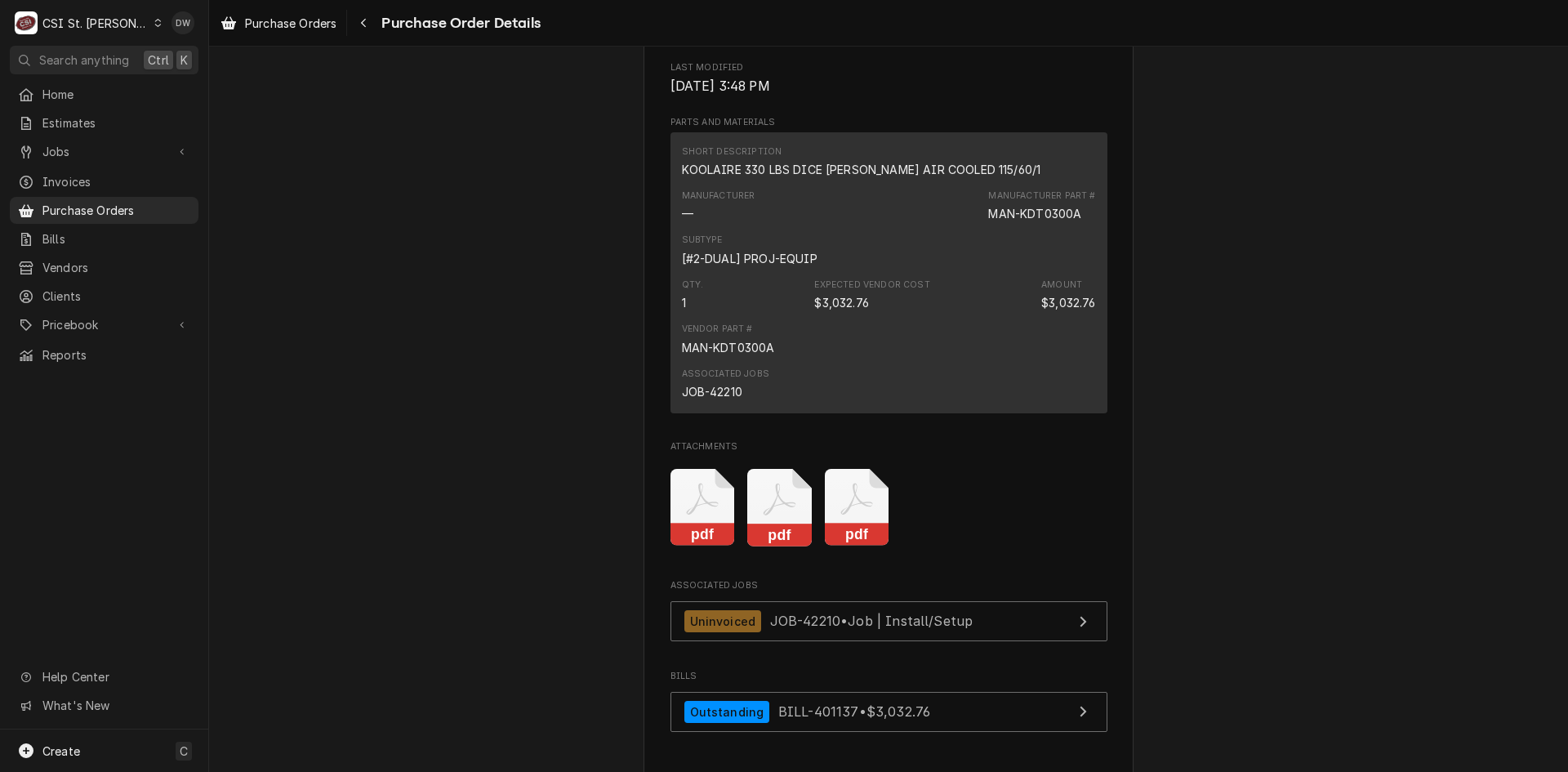
scroll to position [1447, 0]
